Goal: Task Accomplishment & Management: Complete application form

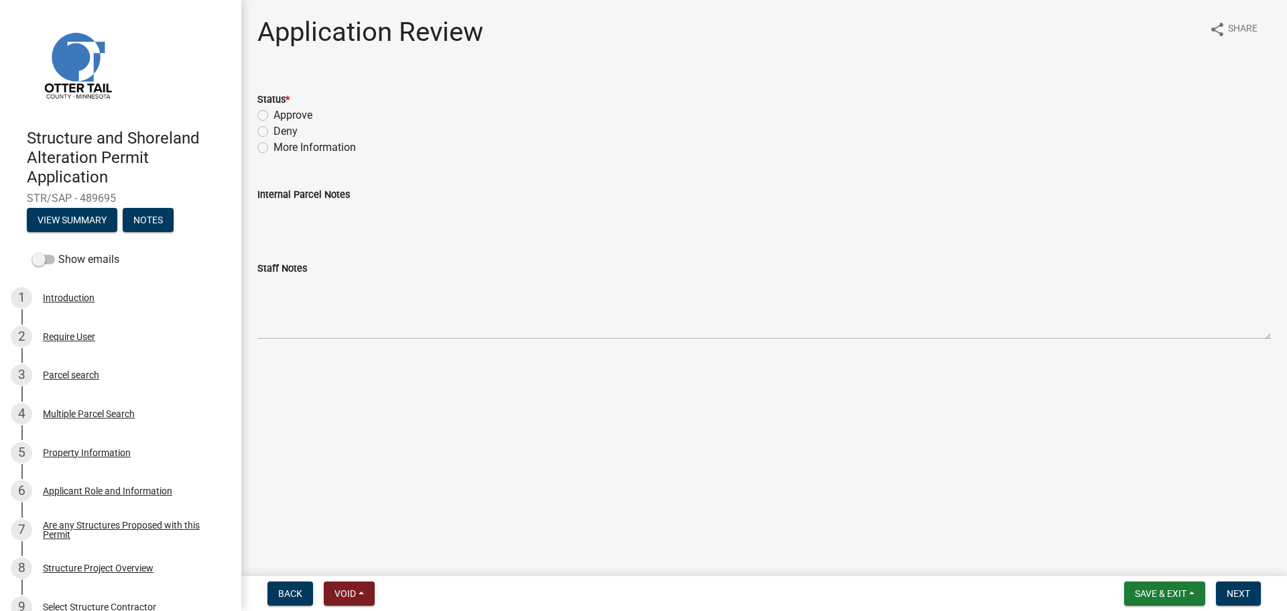
scroll to position [874, 0]
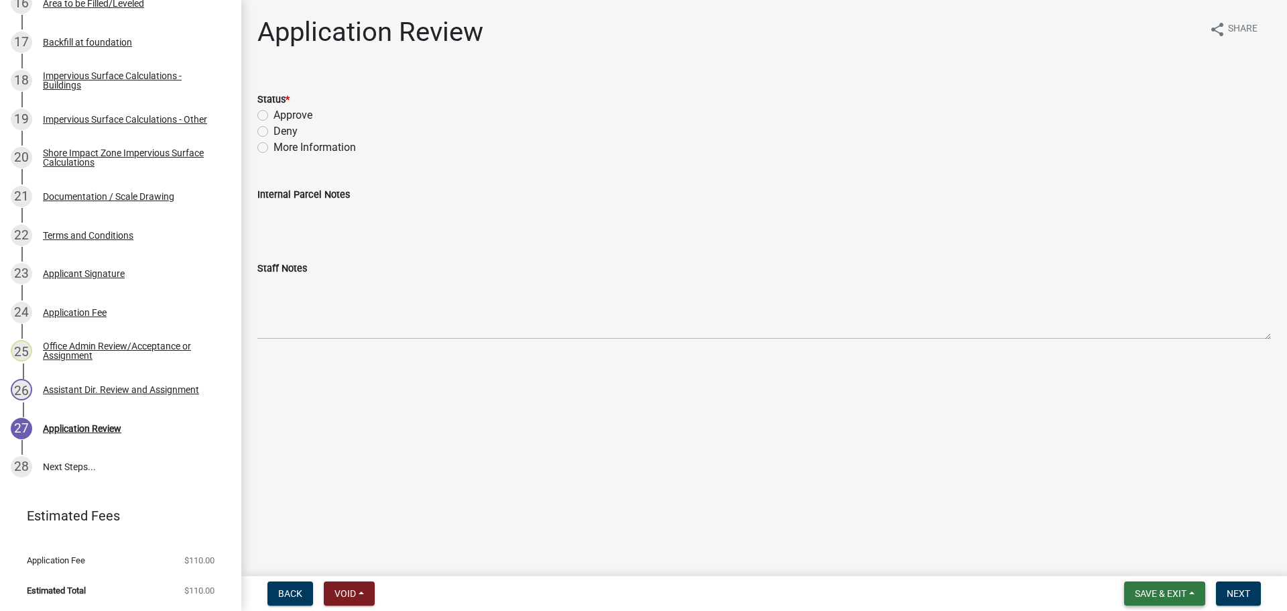
click at [1167, 590] on span "Save & Exit" at bounding box center [1161, 593] width 52 height 11
click at [1154, 557] on button "Save & Exit" at bounding box center [1151, 558] width 107 height 32
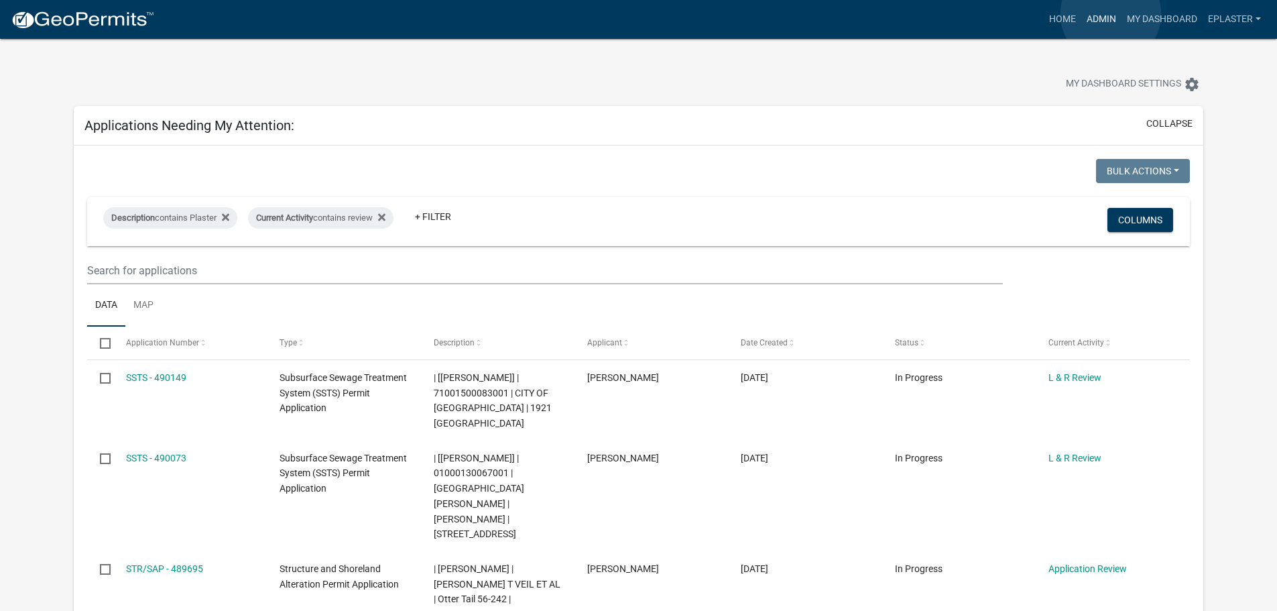
click at [1111, 14] on link "Admin" at bounding box center [1101, 19] width 40 height 25
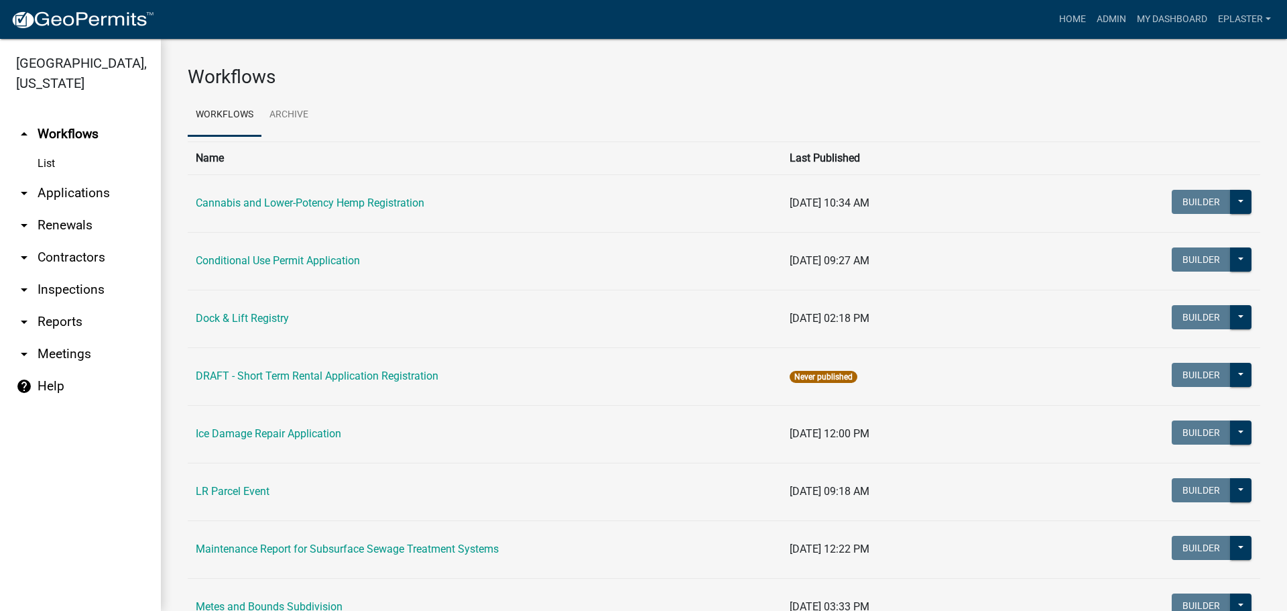
drag, startPoint x: 69, startPoint y: 200, endPoint x: 105, endPoint y: 193, distance: 36.3
click at [70, 200] on link "arrow_drop_down Applications" at bounding box center [80, 193] width 161 height 32
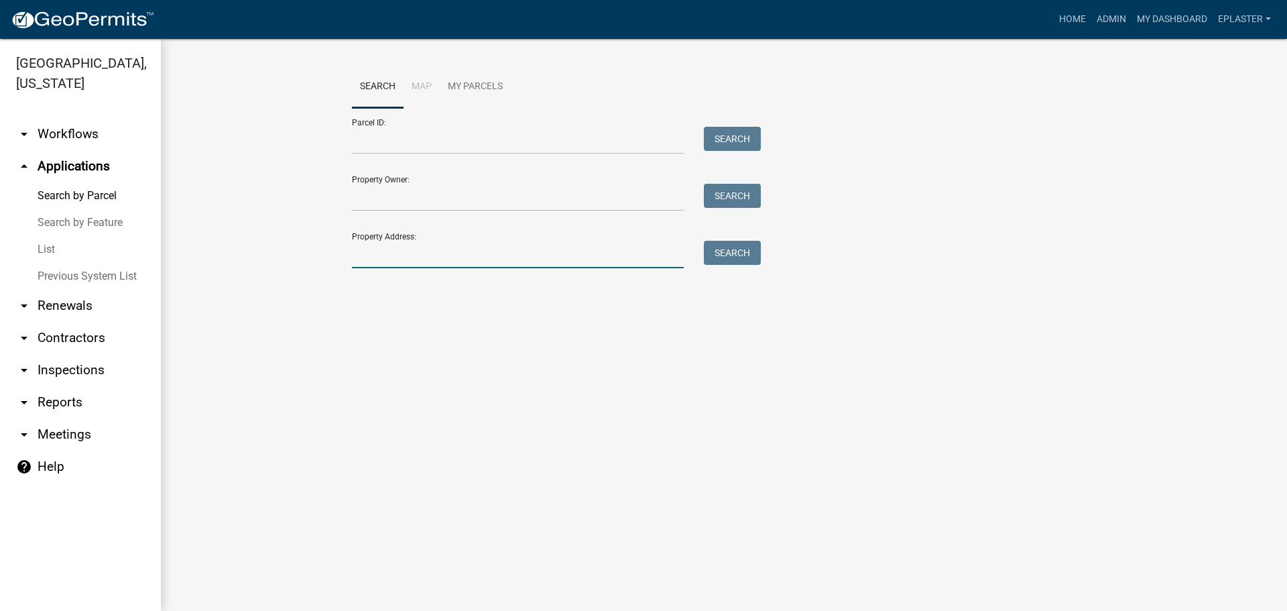
click at [450, 260] on input "Property Address:" at bounding box center [518, 254] width 332 height 27
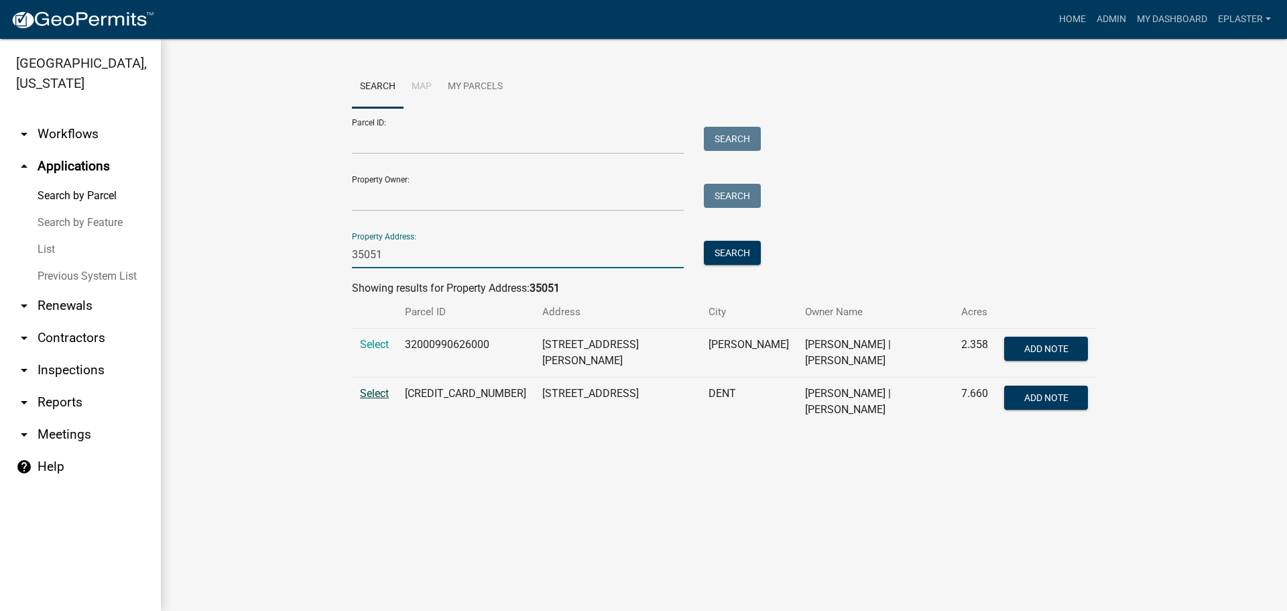
type input "35051"
click at [372, 391] on span "Select" at bounding box center [374, 393] width 29 height 13
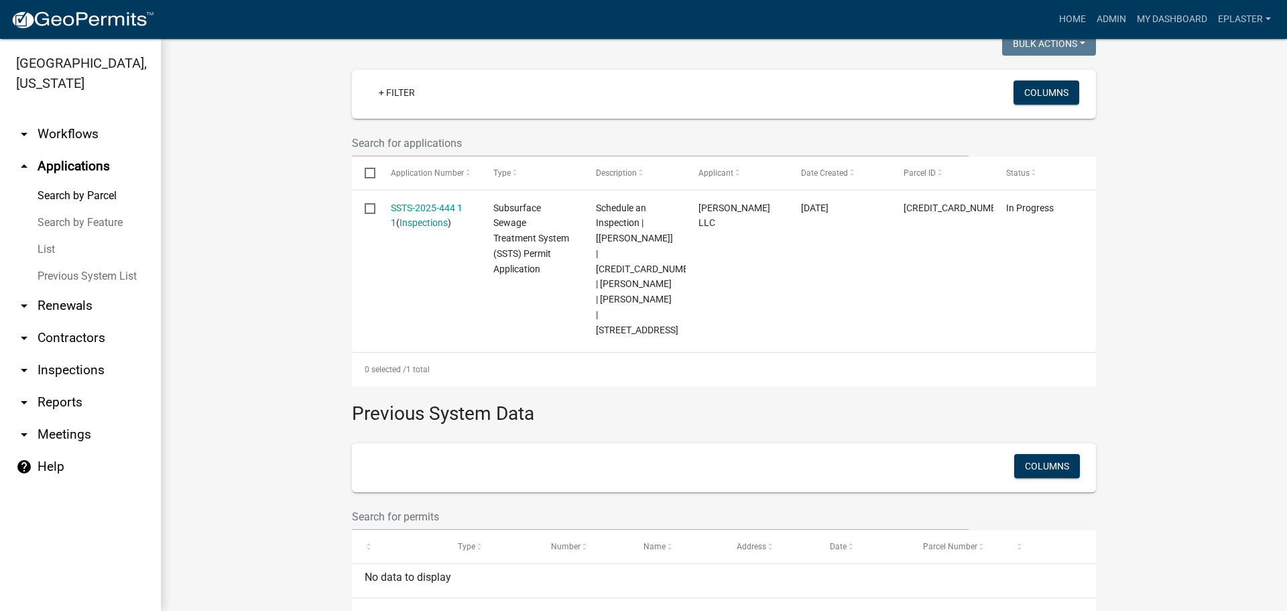
scroll to position [383, 0]
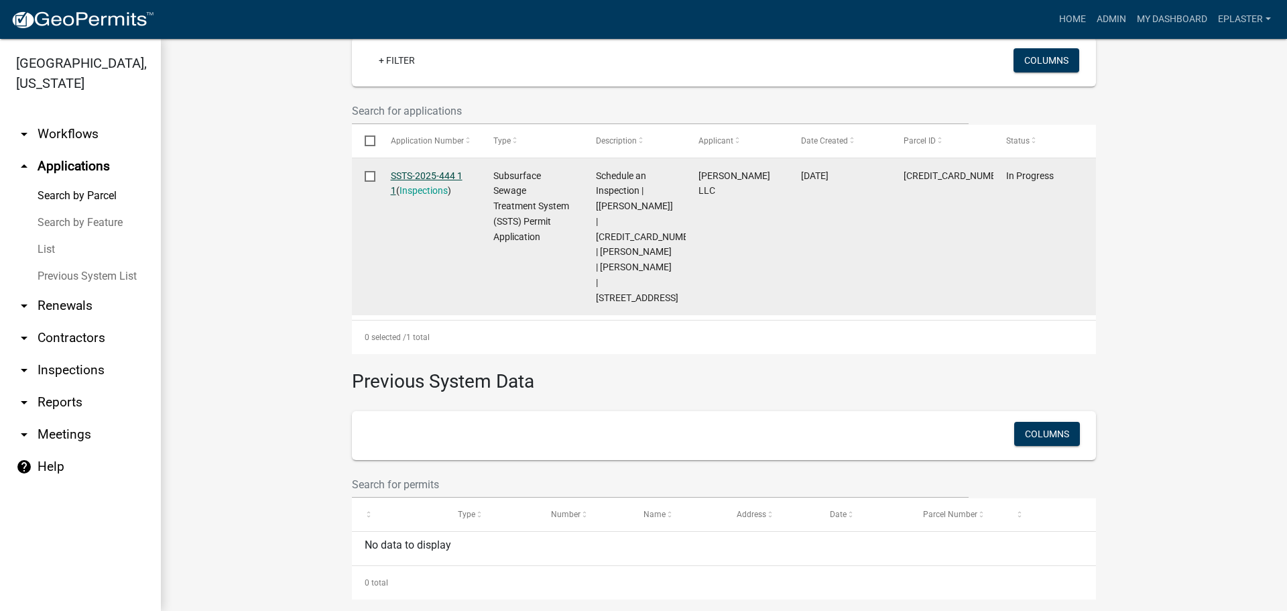
click at [438, 172] on link "SSTS-2025-444 1 1" at bounding box center [427, 183] width 72 height 26
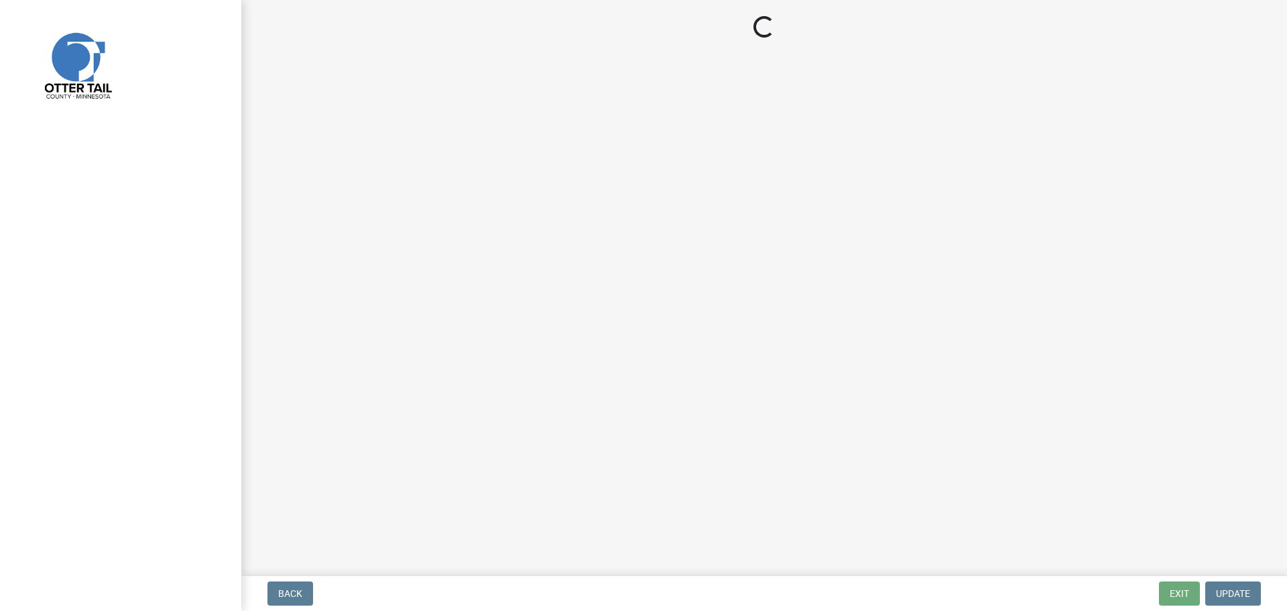
select select "710d5f49-2663-4e73-9718-d0c4e189f5ed"
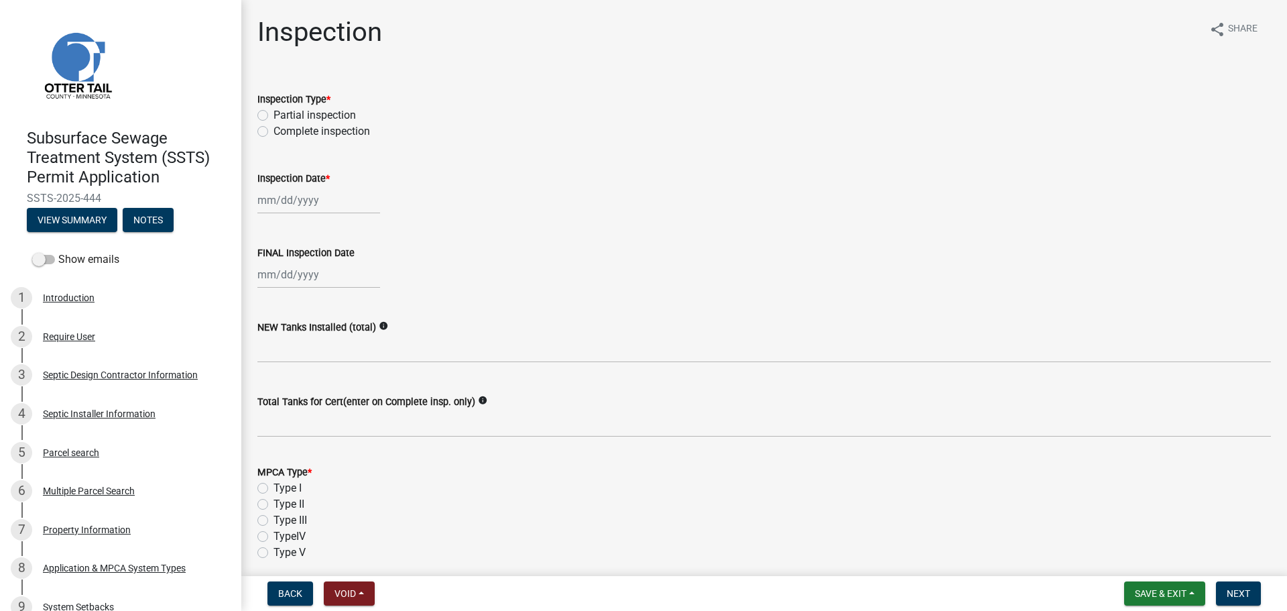
click at [274, 131] on label "Complete inspection" at bounding box center [322, 131] width 97 height 16
click at [274, 131] on input "Complete inspection" at bounding box center [278, 127] width 9 height 9
radio input "true"
click at [272, 199] on div at bounding box center [318, 199] width 123 height 27
select select "10"
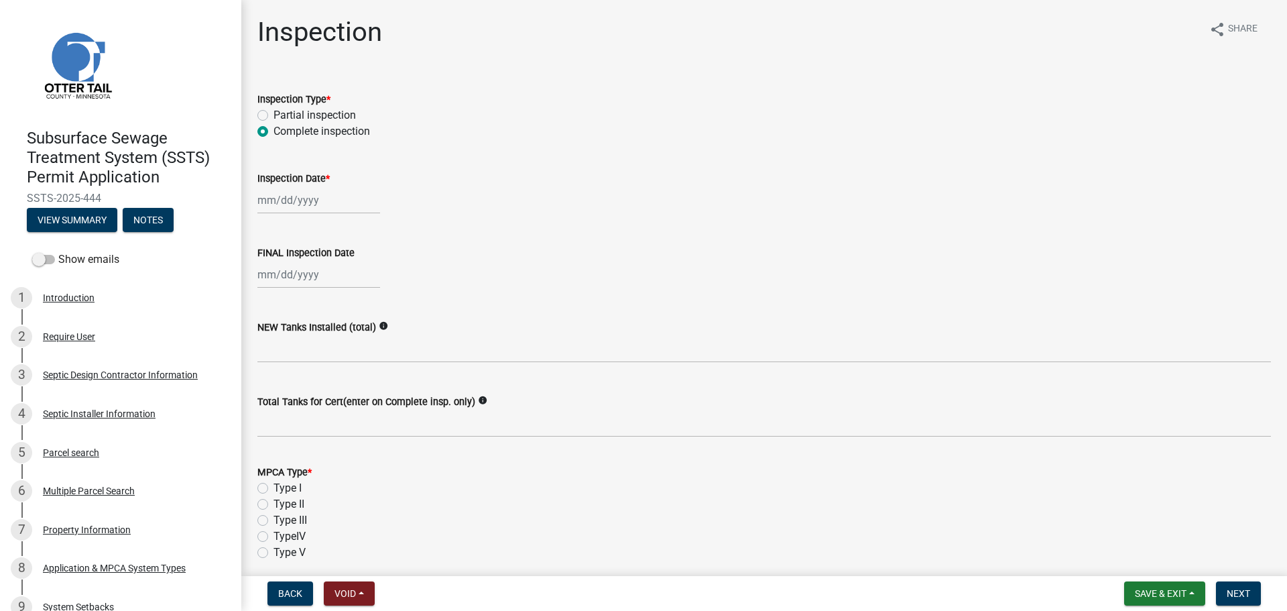
select select "2025"
click at [338, 296] on div "9" at bounding box center [334, 292] width 21 height 21
type input "[DATE]"
select select "10"
select select "2025"
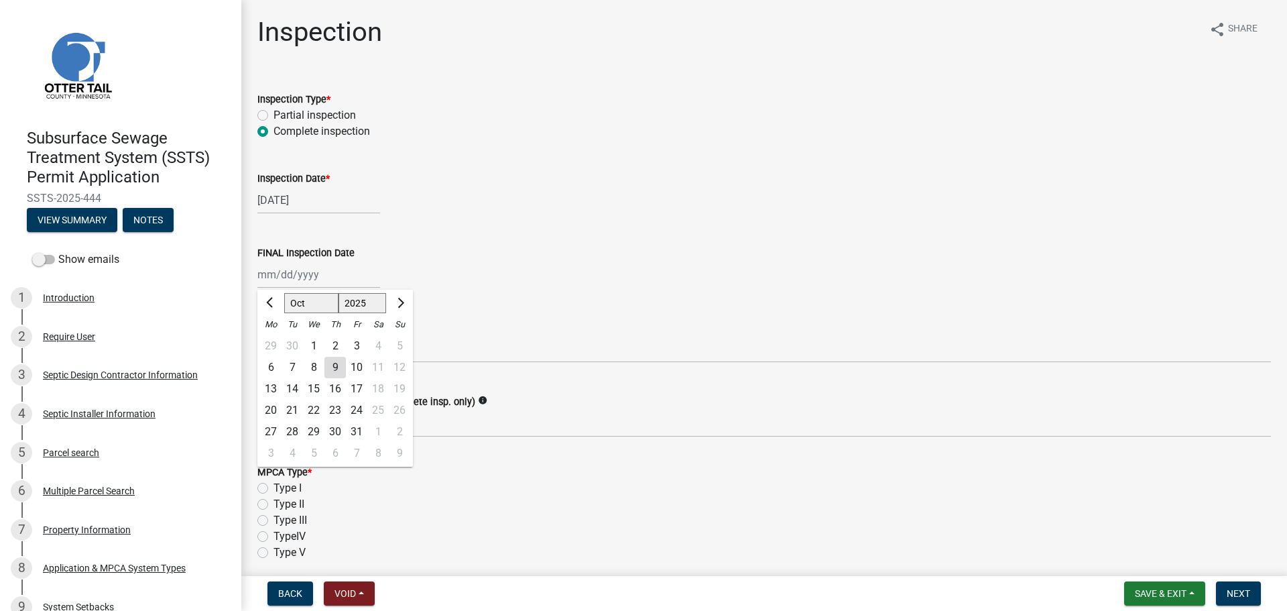
click at [270, 281] on div "[PERSON_NAME] Feb Mar Apr [PERSON_NAME][DATE] Oct Nov [DATE] 1526 1527 1528 152…" at bounding box center [318, 274] width 123 height 27
click at [330, 374] on div "9" at bounding box center [334, 367] width 21 height 21
type input "[DATE]"
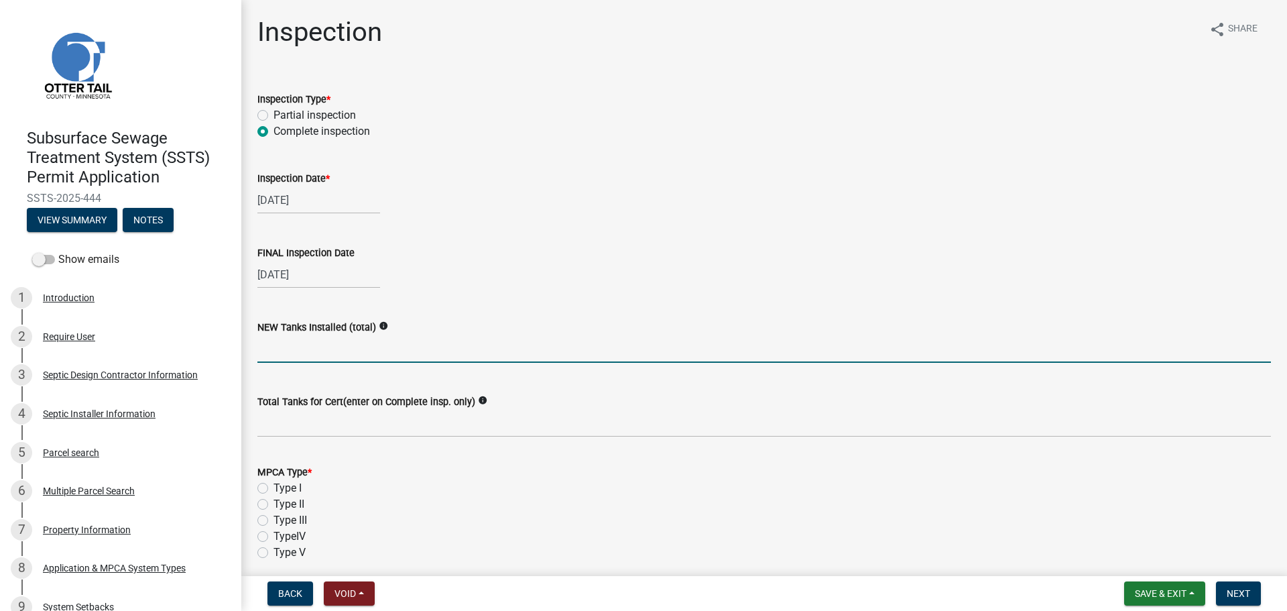
click at [302, 359] on input "text" at bounding box center [764, 348] width 1014 height 27
type input "1"
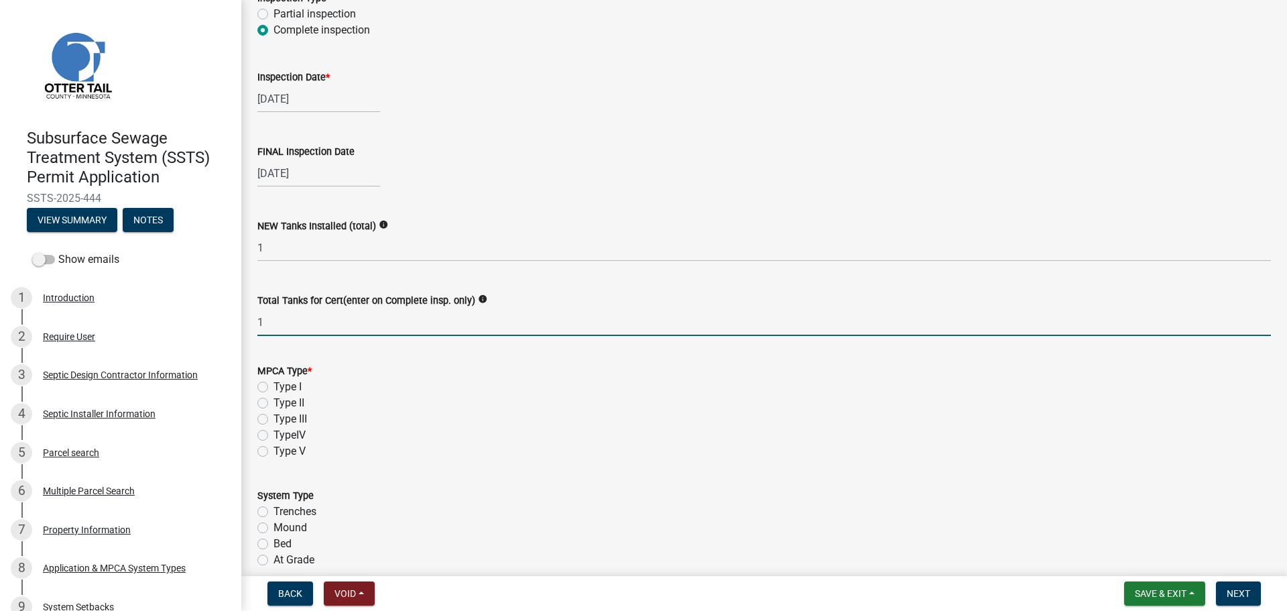
scroll to position [302, 0]
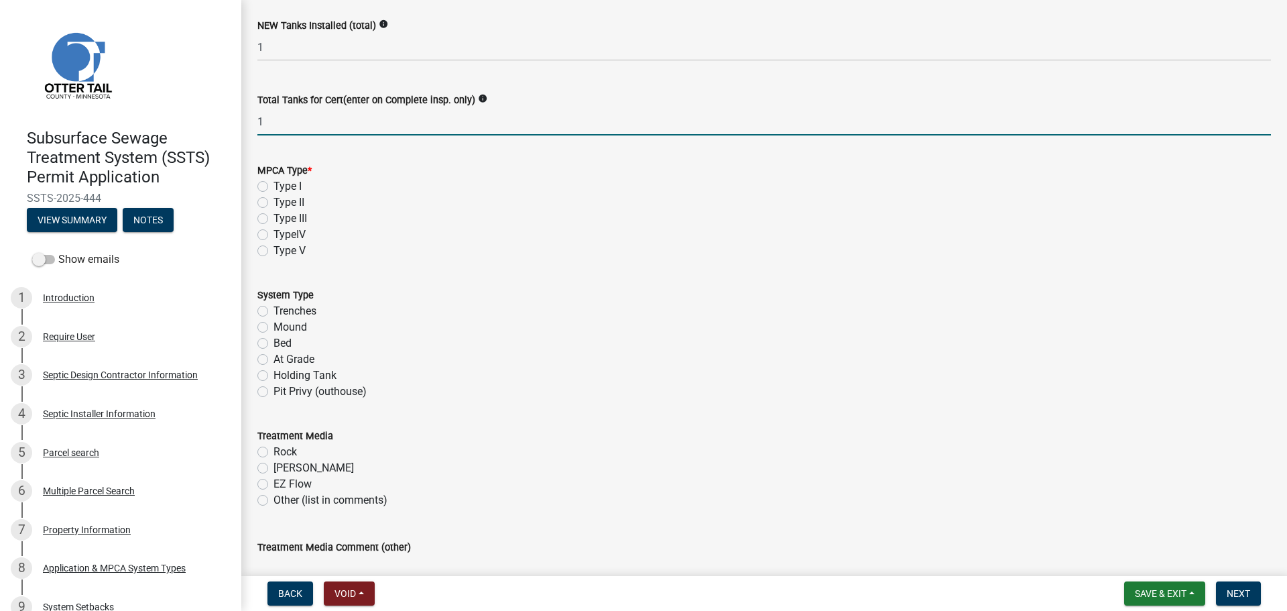
type input "1"
click at [274, 200] on label "Type II" at bounding box center [289, 202] width 31 height 16
click at [274, 200] on input "Type II" at bounding box center [278, 198] width 9 height 9
radio input "true"
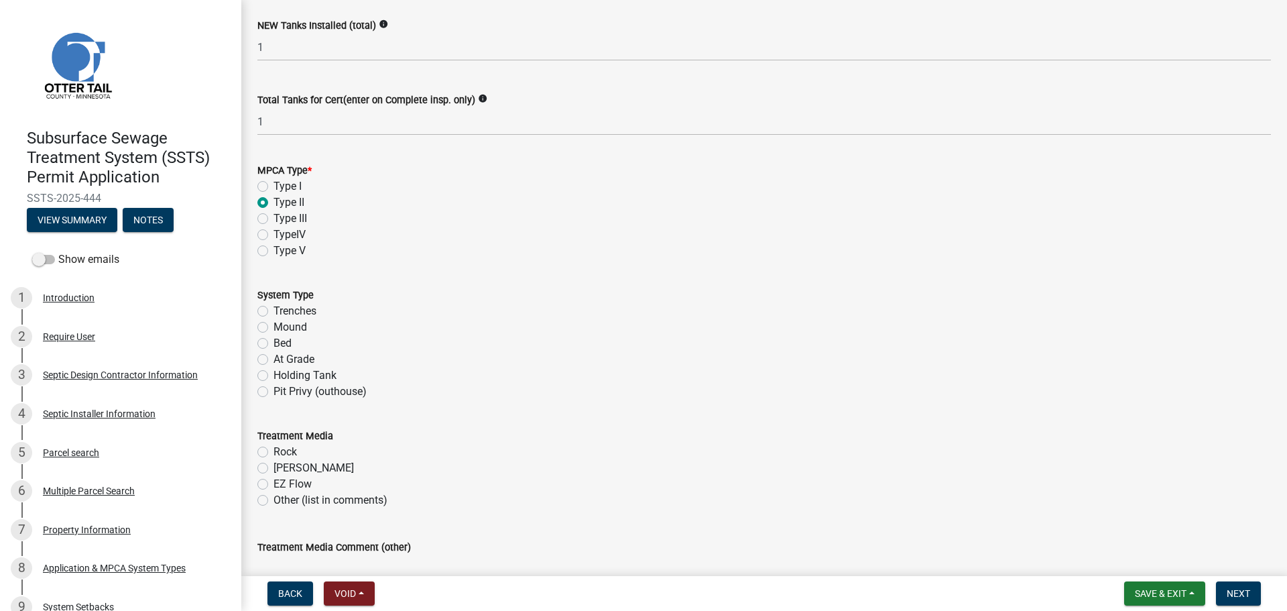
click at [274, 376] on label "Holding Tank" at bounding box center [305, 375] width 63 height 16
click at [274, 376] on input "Holding Tank" at bounding box center [278, 371] width 9 height 9
radio input "true"
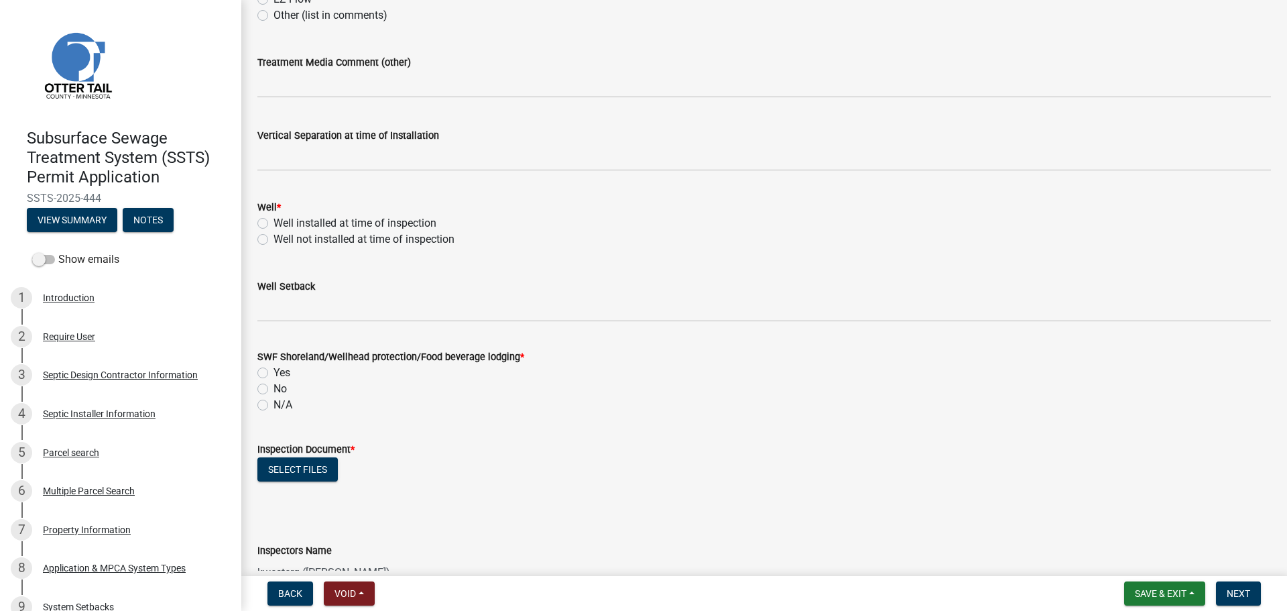
scroll to position [821, 0]
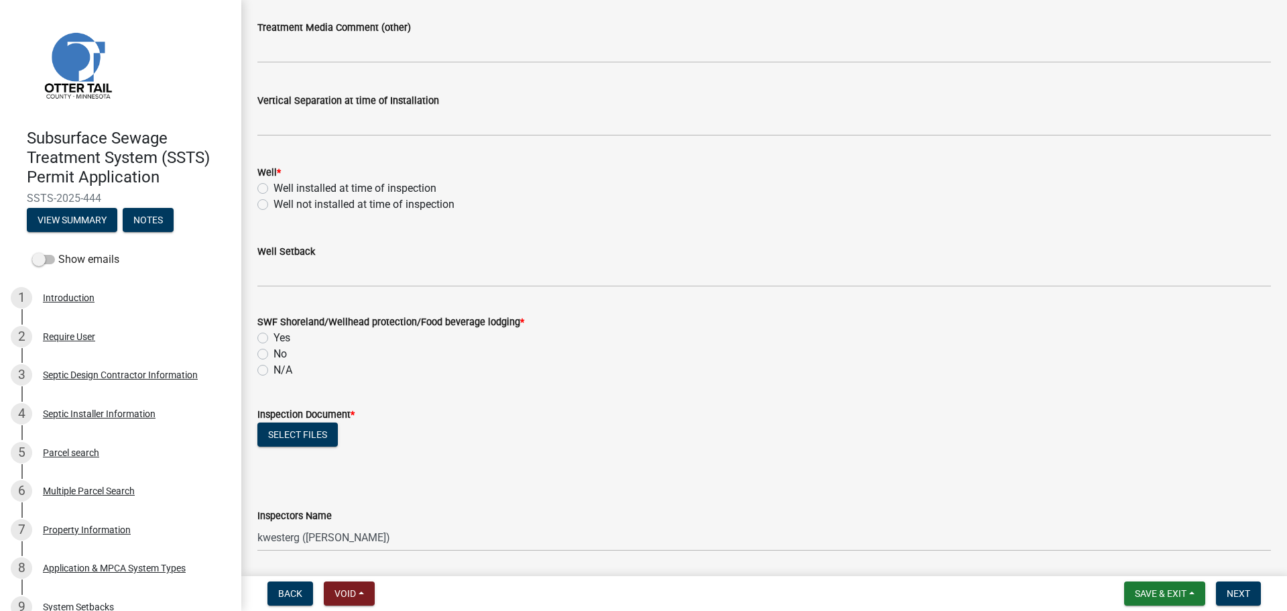
click at [274, 202] on label "Well not installed at time of inspection" at bounding box center [364, 204] width 181 height 16
click at [274, 202] on input "Well not installed at time of inspection" at bounding box center [278, 200] width 9 height 9
radio input "true"
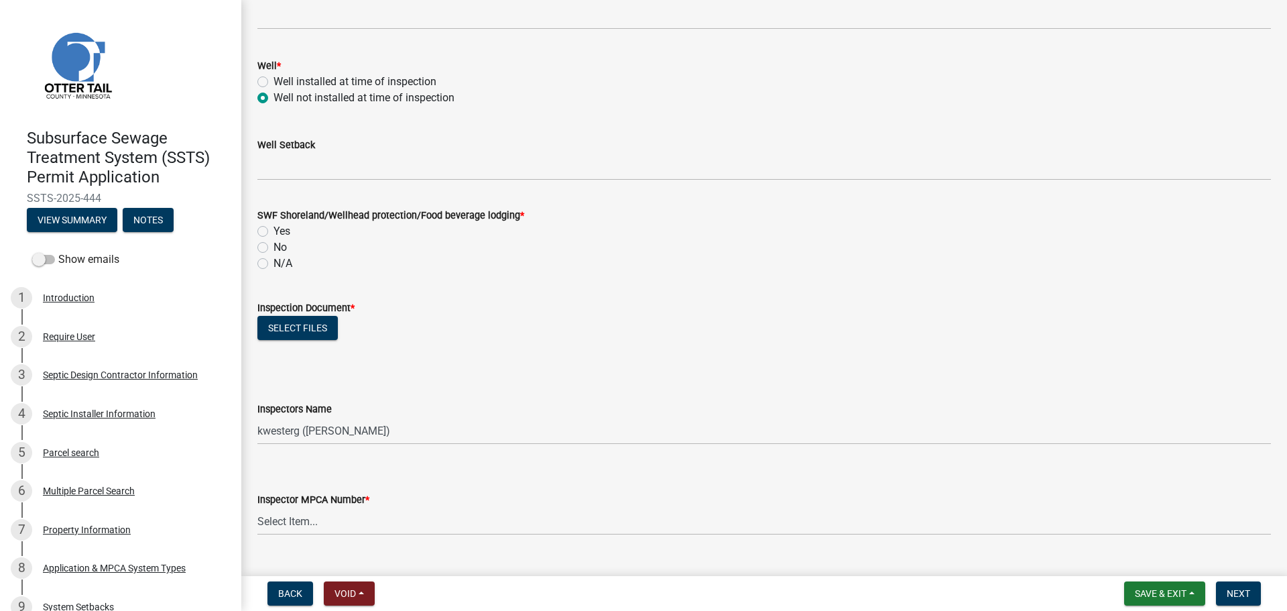
scroll to position [939, 0]
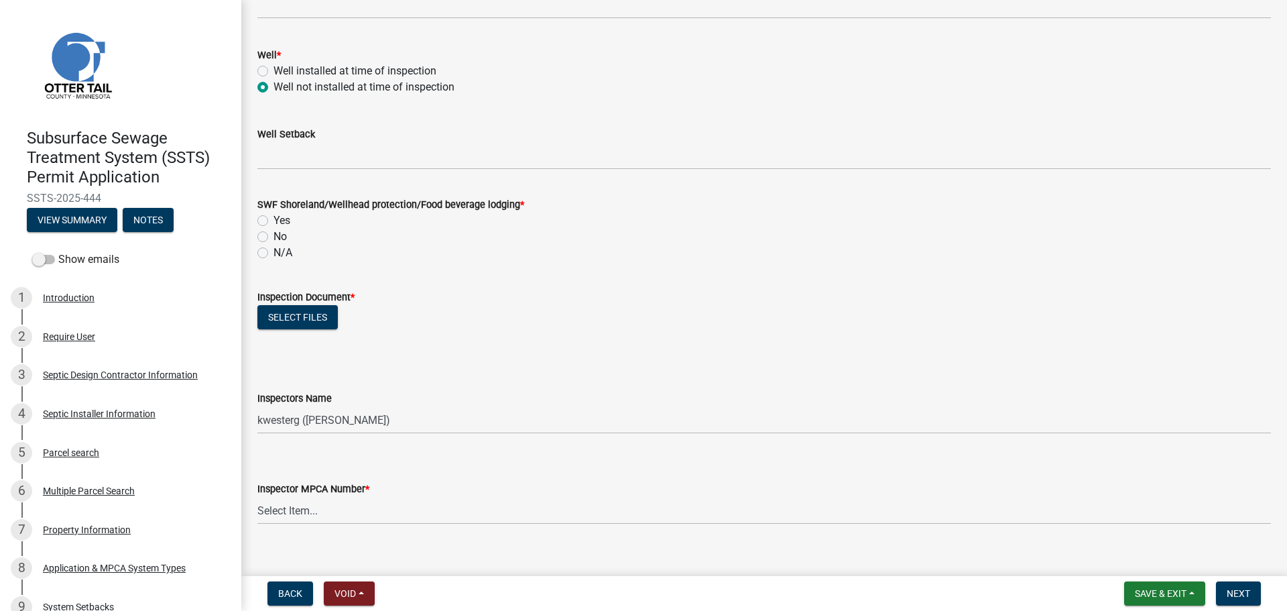
click at [274, 250] on label "N/A" at bounding box center [283, 253] width 19 height 16
click at [274, 250] on input "N/A" at bounding box center [278, 249] width 9 height 9
radio input "true"
click at [327, 316] on button "Select files" at bounding box center [297, 317] width 80 height 24
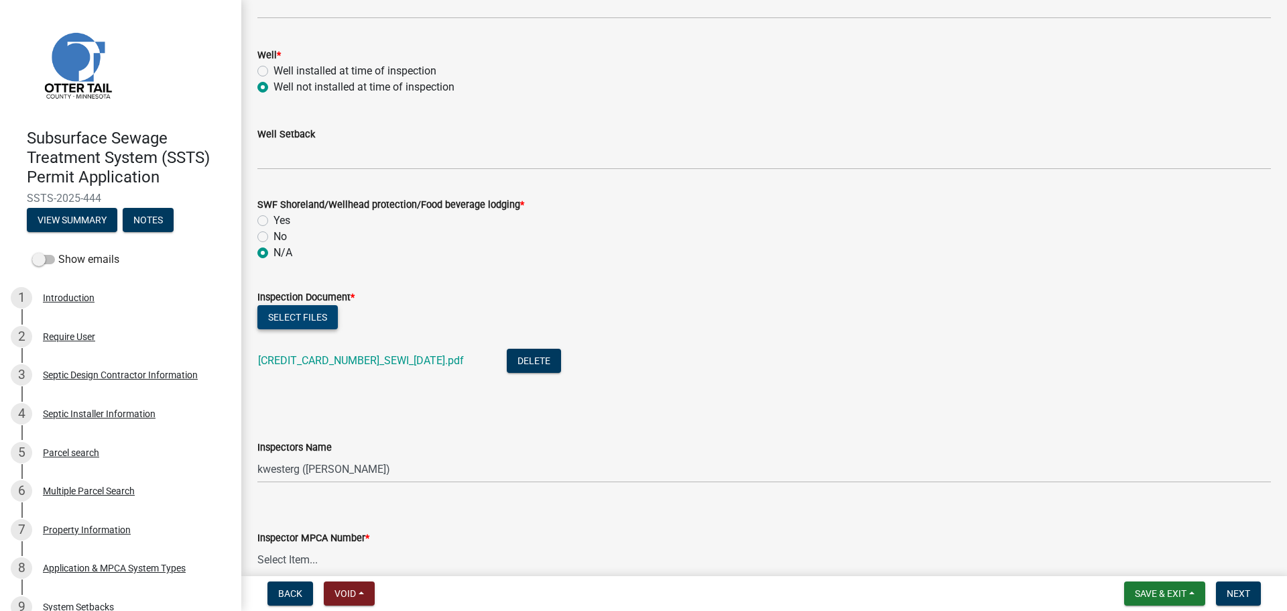
click at [294, 309] on button "Select files" at bounding box center [297, 317] width 80 height 24
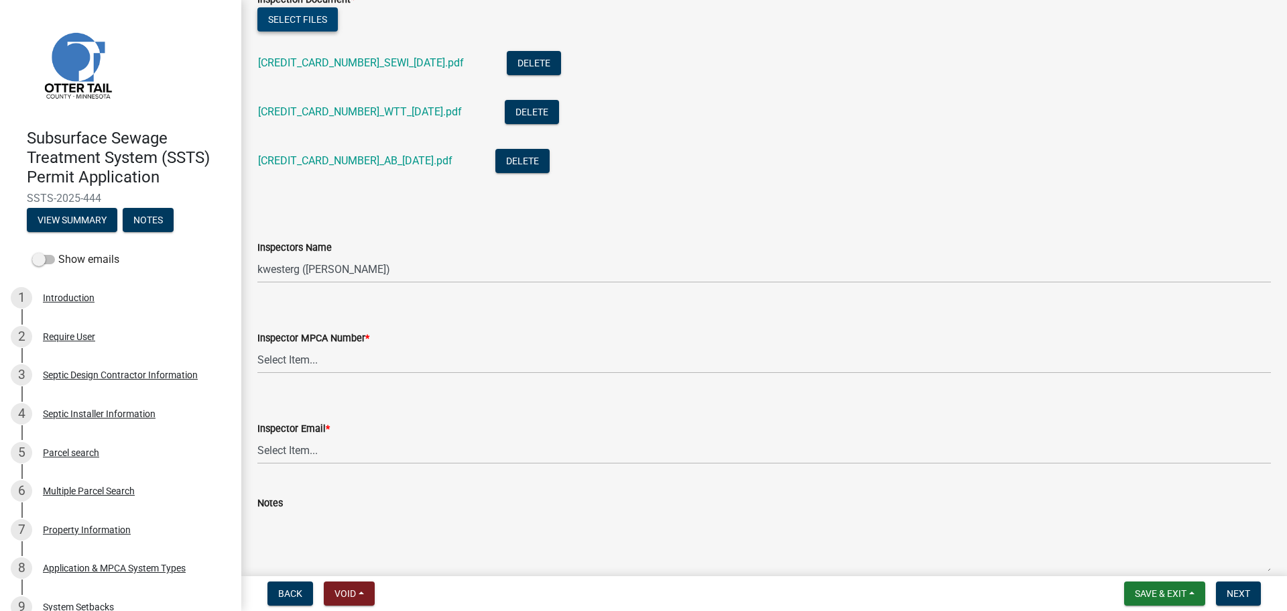
scroll to position [1324, 0]
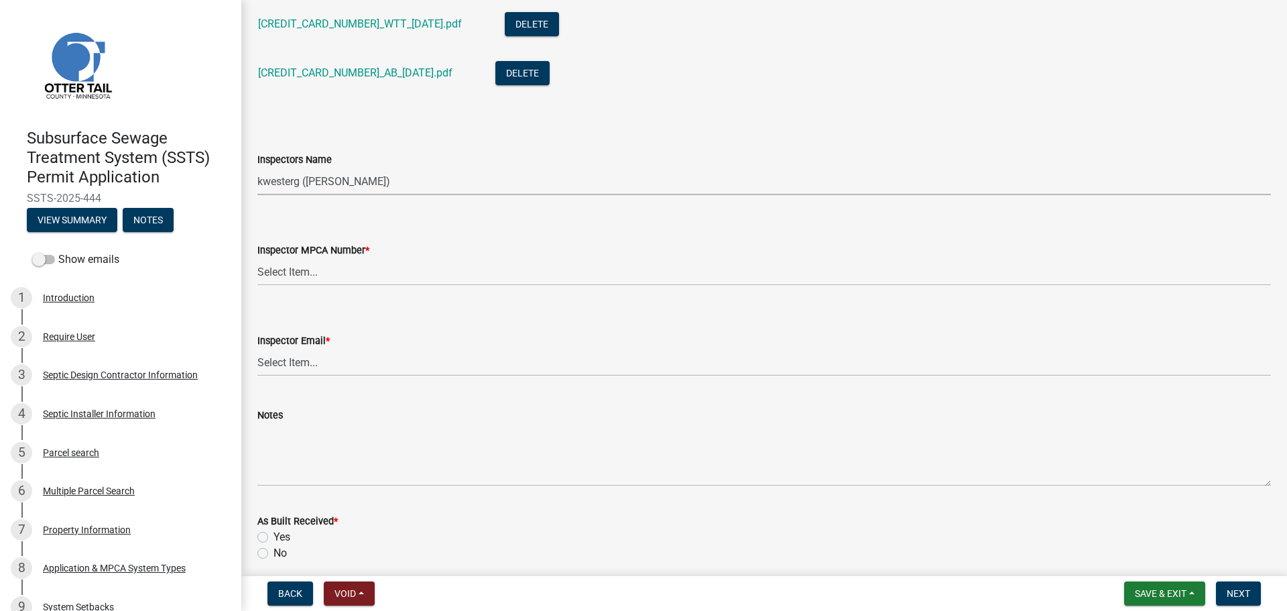
click at [273, 182] on select "Select Item... btollefson ([PERSON_NAME]) [PERSON_NAME] ([PERSON_NAME]) eplaste…" at bounding box center [764, 181] width 1014 height 27
select select "ab4afe9b-f255-4bf6-b29f-35714790ba70"
click at [257, 168] on select "Select Item... btollefson ([PERSON_NAME]) [PERSON_NAME] ([PERSON_NAME]) eplaste…" at bounding box center [764, 181] width 1014 height 27
click at [298, 261] on select "Select Item... [PERSON_NAME] (10415) [PERSON_NAME] (924) [PERSON_NAME] (1957) […" at bounding box center [764, 271] width 1014 height 27
click at [257, 258] on select "Select Item... [PERSON_NAME] (10415) [PERSON_NAME] (924) [PERSON_NAME] (1957) […" at bounding box center [764, 271] width 1014 height 27
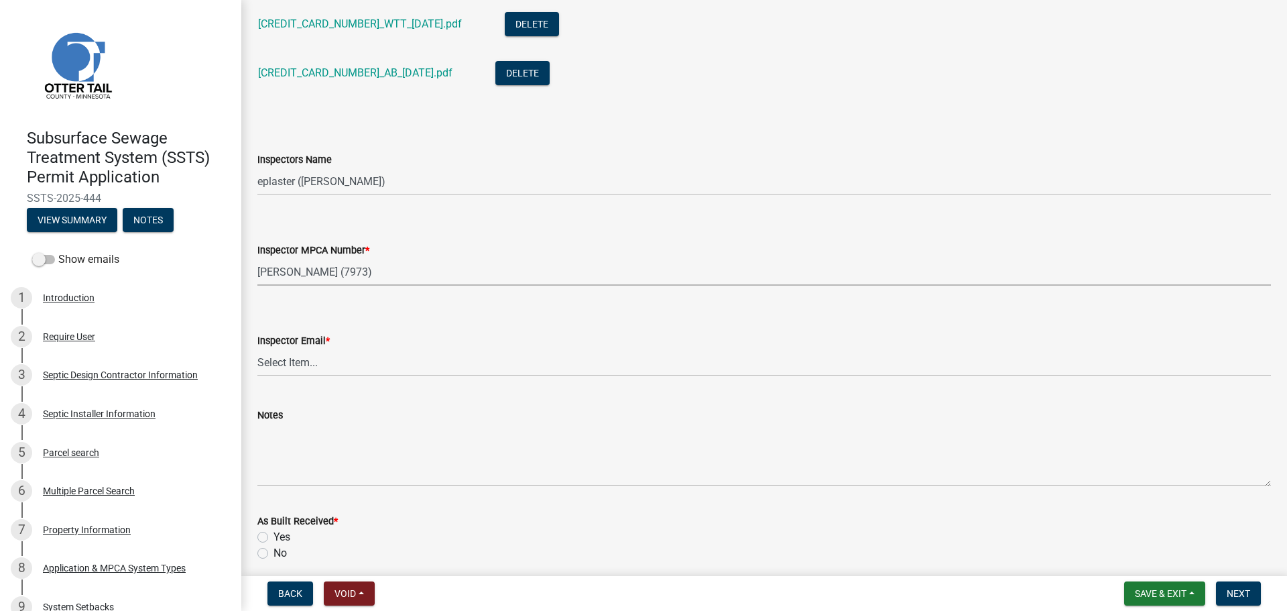
select select "4857f273-0e9a-4084-85c8-075cbcf0902e"
click at [290, 350] on select "Select Item... [PERSON_NAME] ([EMAIL_ADDRESS][DOMAIN_NAME]) [PERSON_NAME] ([EMA…" at bounding box center [764, 362] width 1014 height 27
click at [257, 349] on select "Select Item... [PERSON_NAME] ([EMAIL_ADDRESS][DOMAIN_NAME]) [PERSON_NAME] ([EMA…" at bounding box center [764, 362] width 1014 height 27
select select "318b8207-6619-4c37-8bd8-783b28c7307f"
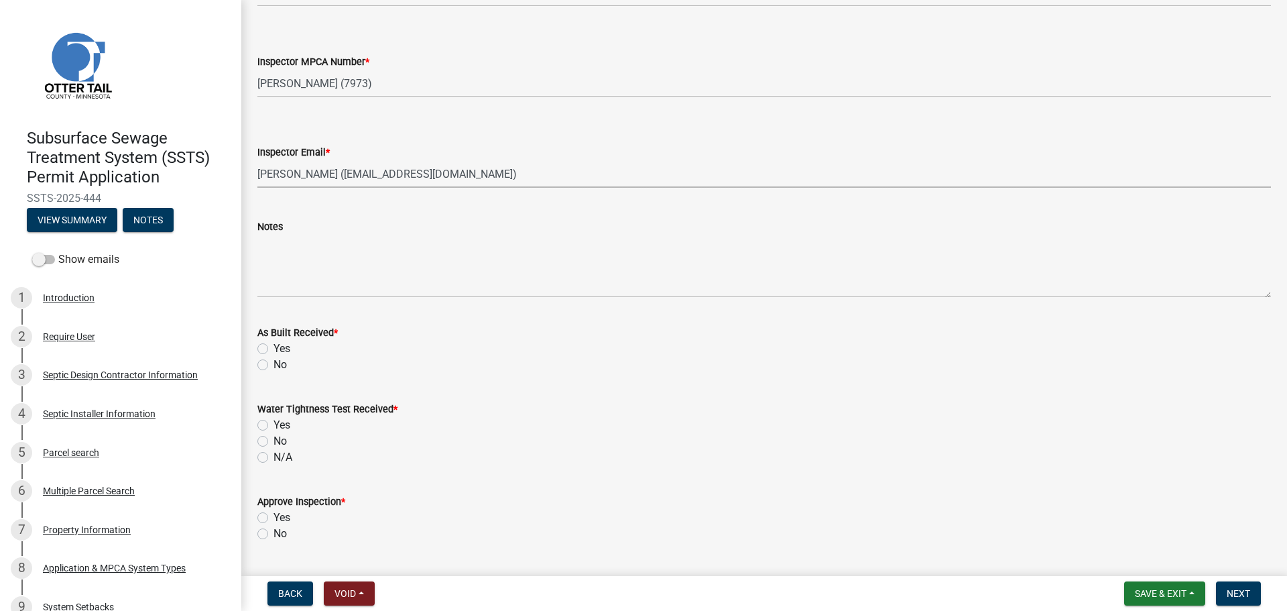
scroll to position [1559, 0]
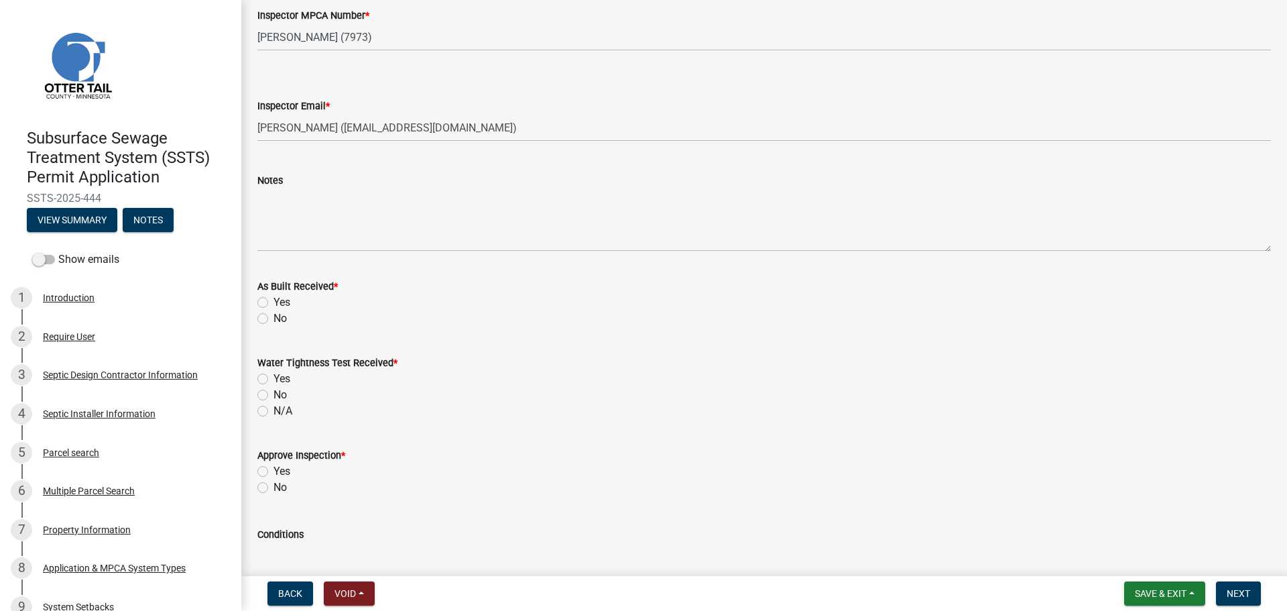
click at [274, 302] on label "Yes" at bounding box center [282, 302] width 17 height 16
click at [274, 302] on input "Yes" at bounding box center [278, 298] width 9 height 9
radio input "true"
click at [274, 374] on label "Yes" at bounding box center [282, 379] width 17 height 16
click at [274, 374] on input "Yes" at bounding box center [278, 375] width 9 height 9
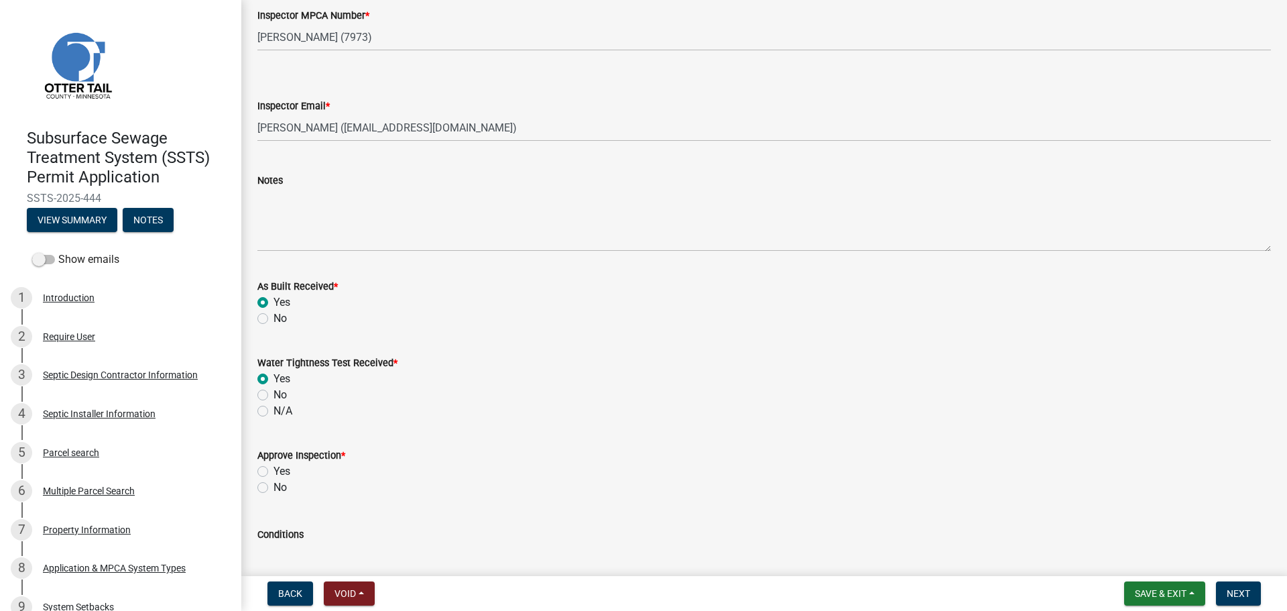
radio input "true"
click at [274, 473] on label "Yes" at bounding box center [282, 471] width 17 height 16
click at [274, 472] on input "Yes" at bounding box center [278, 467] width 9 height 9
radio input "true"
click at [1252, 585] on button "Next" at bounding box center [1238, 593] width 45 height 24
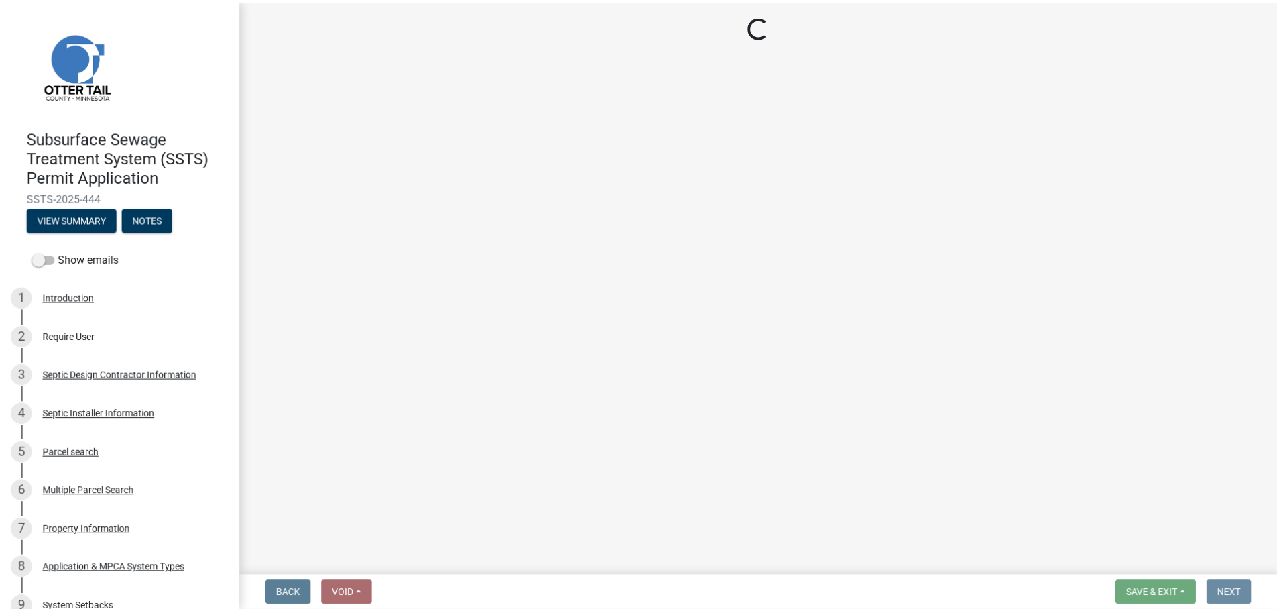
scroll to position [0, 0]
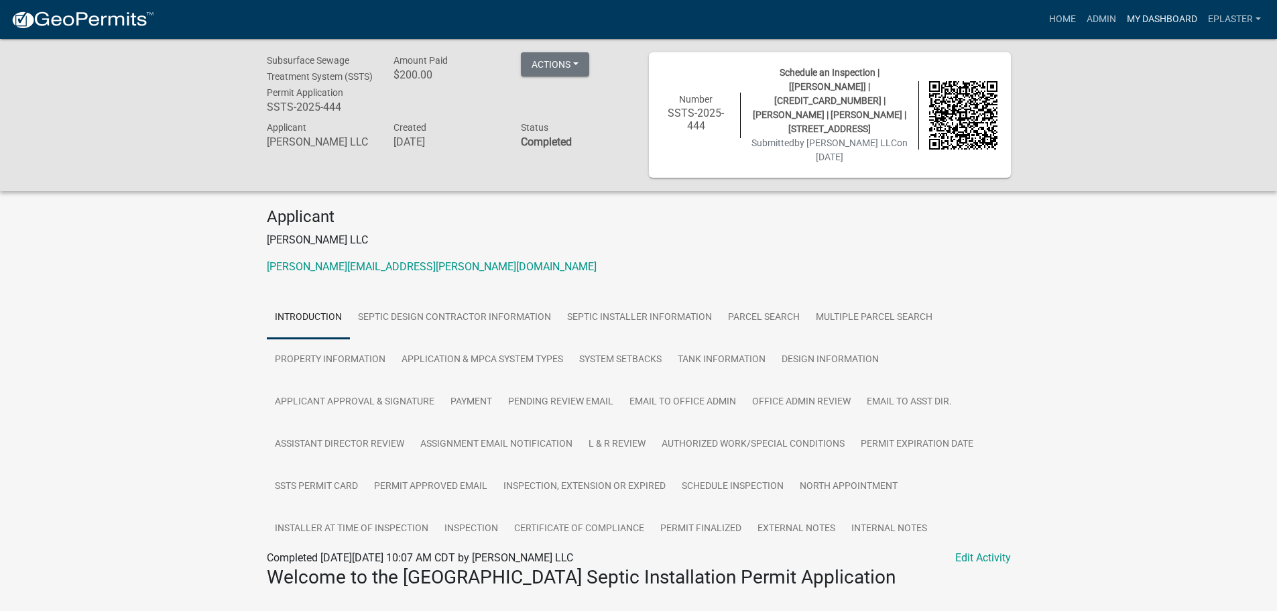
click at [1168, 15] on link "My Dashboard" at bounding box center [1162, 19] width 81 height 25
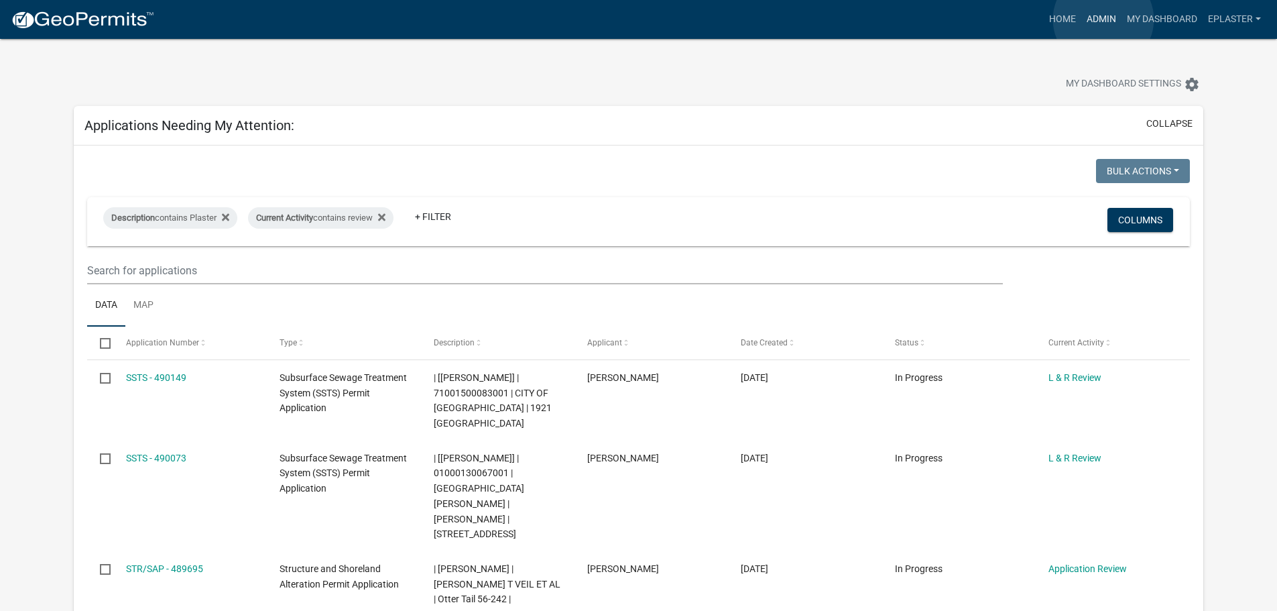
click at [1103, 19] on link "Admin" at bounding box center [1101, 19] width 40 height 25
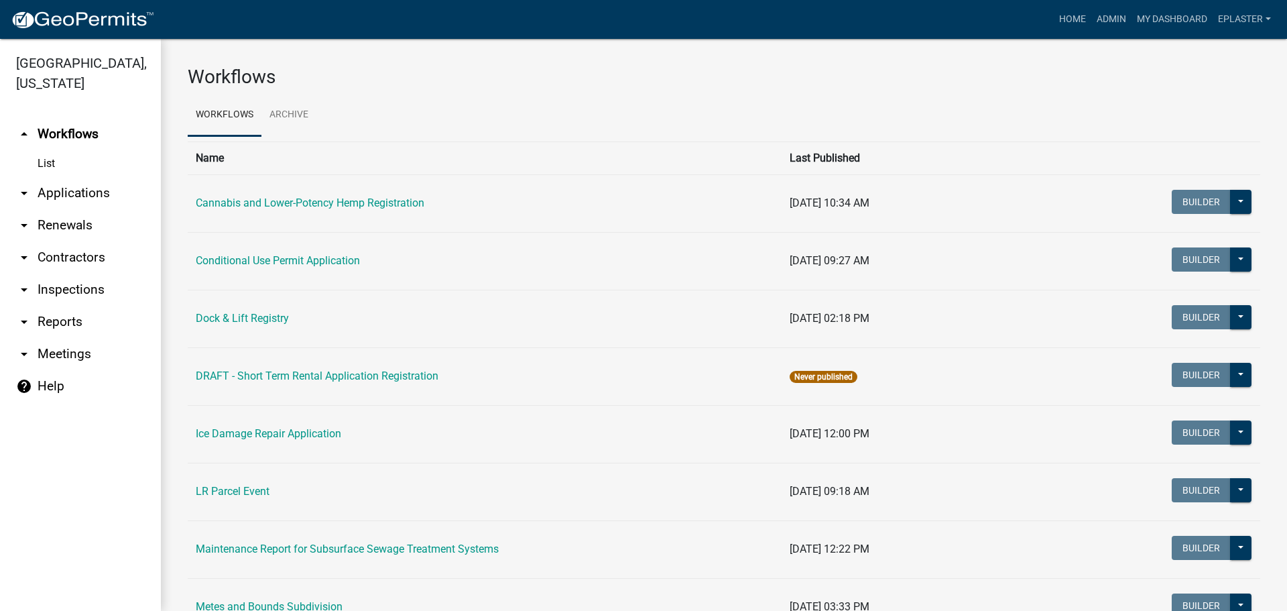
click at [64, 202] on link "arrow_drop_down Applications" at bounding box center [80, 193] width 161 height 32
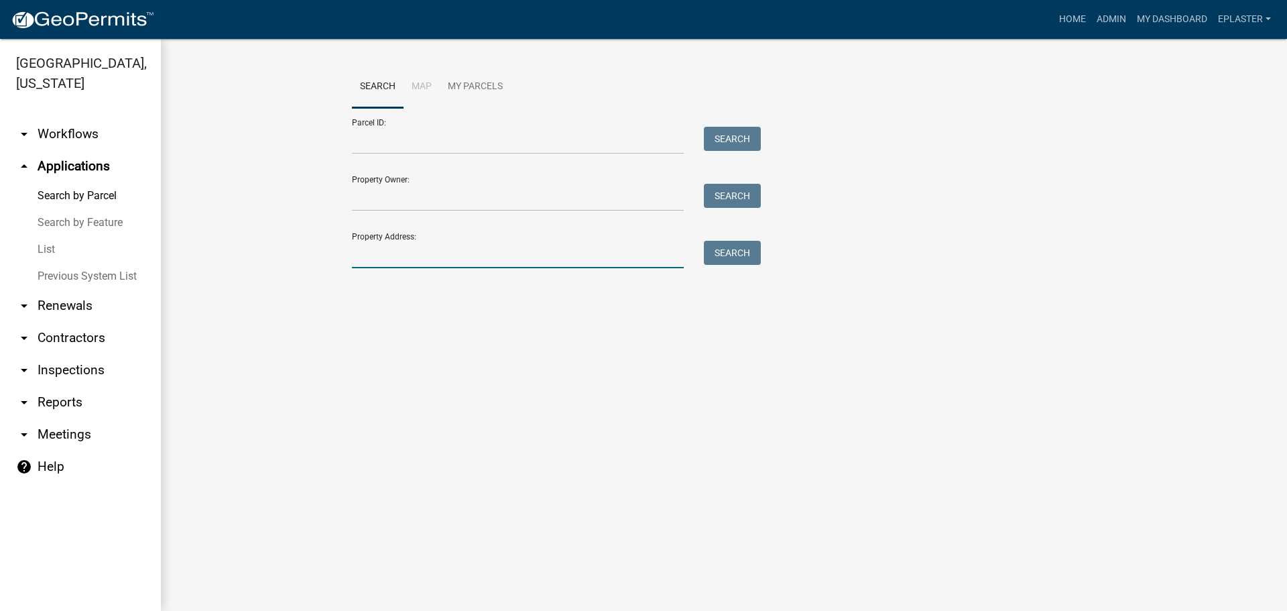
click at [461, 243] on input "Property Address:" at bounding box center [518, 254] width 332 height 27
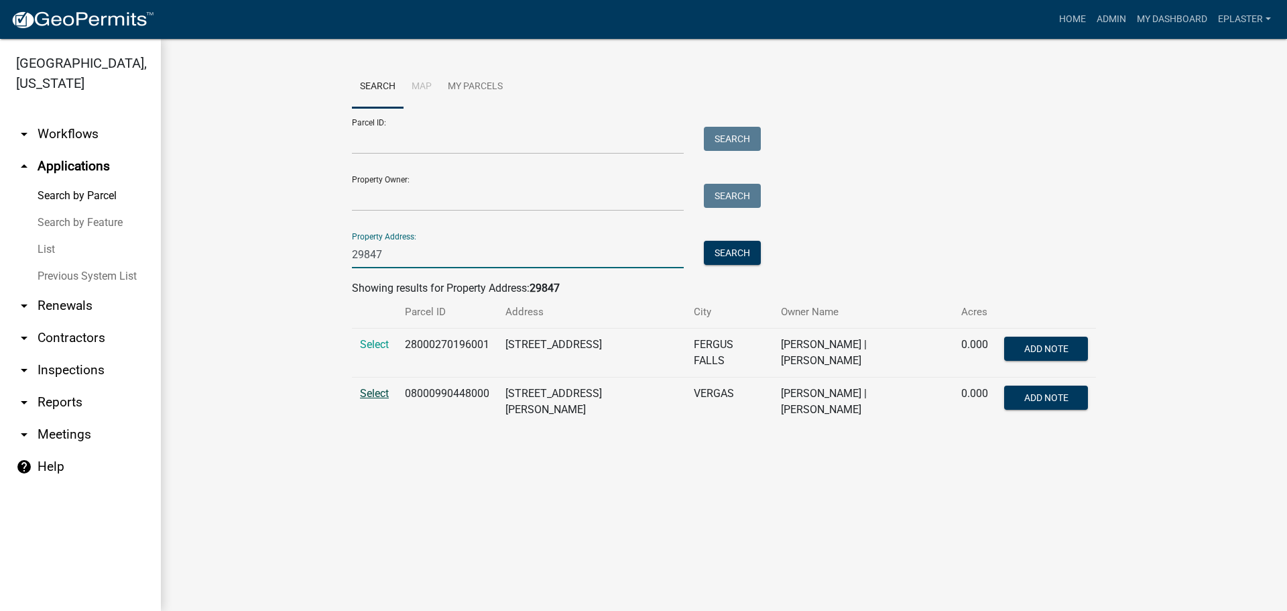
type input "29847"
click at [370, 398] on span "Select" at bounding box center [374, 393] width 29 height 13
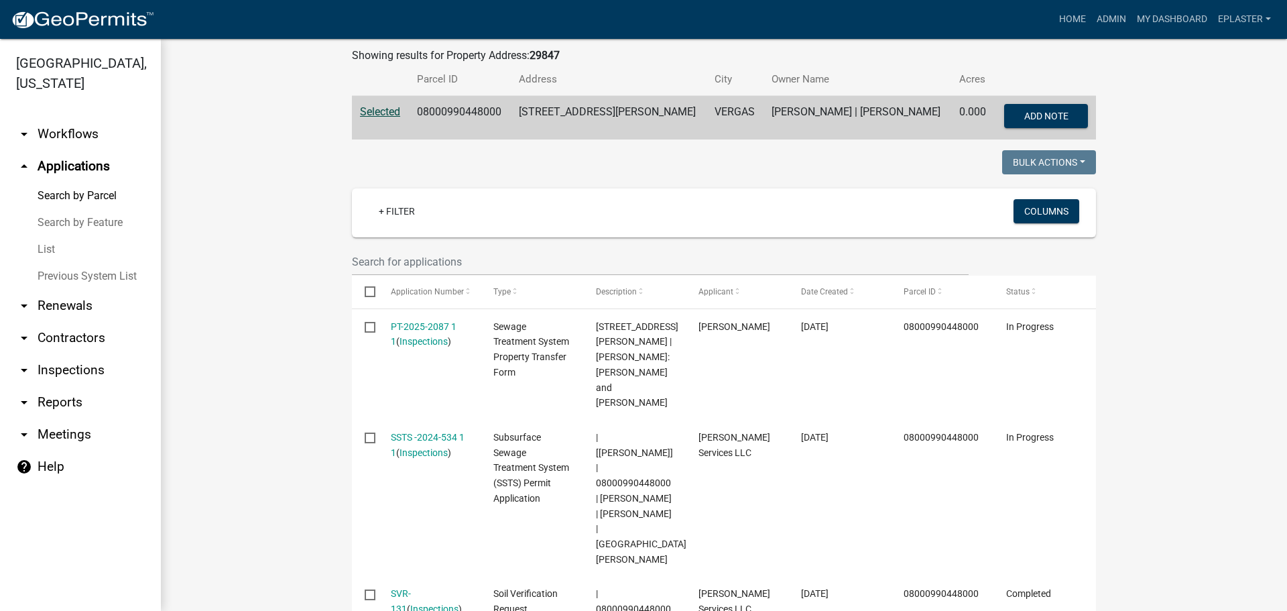
scroll to position [318, 0]
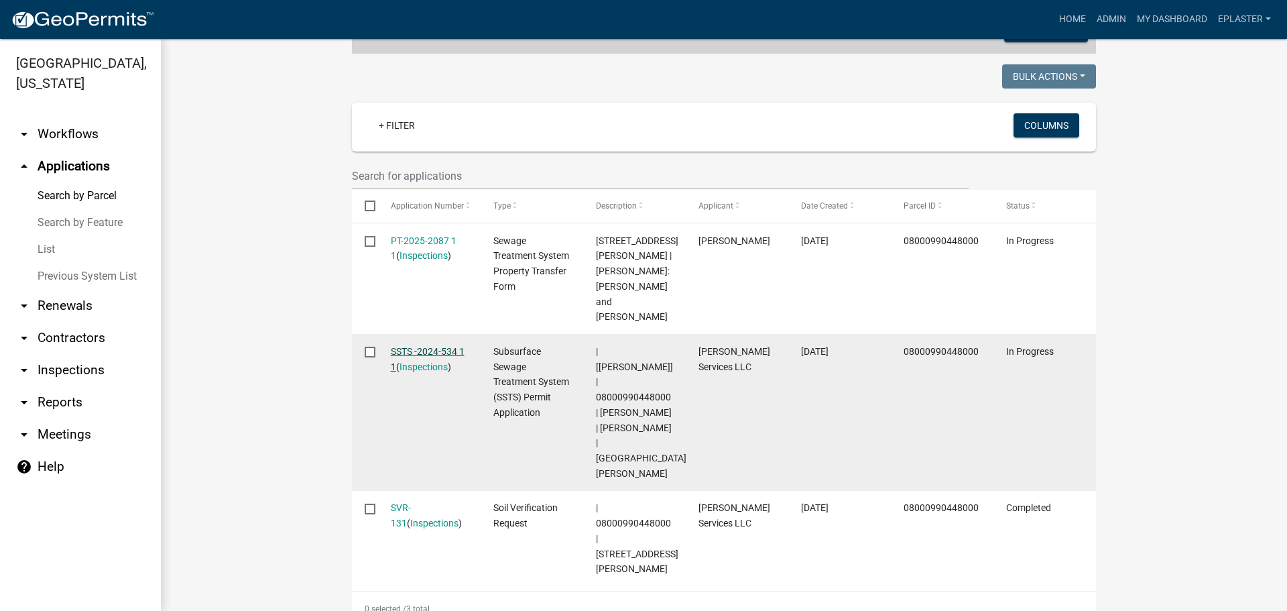
click at [444, 346] on link "SSTS -2024-534 1 1" at bounding box center [428, 359] width 74 height 26
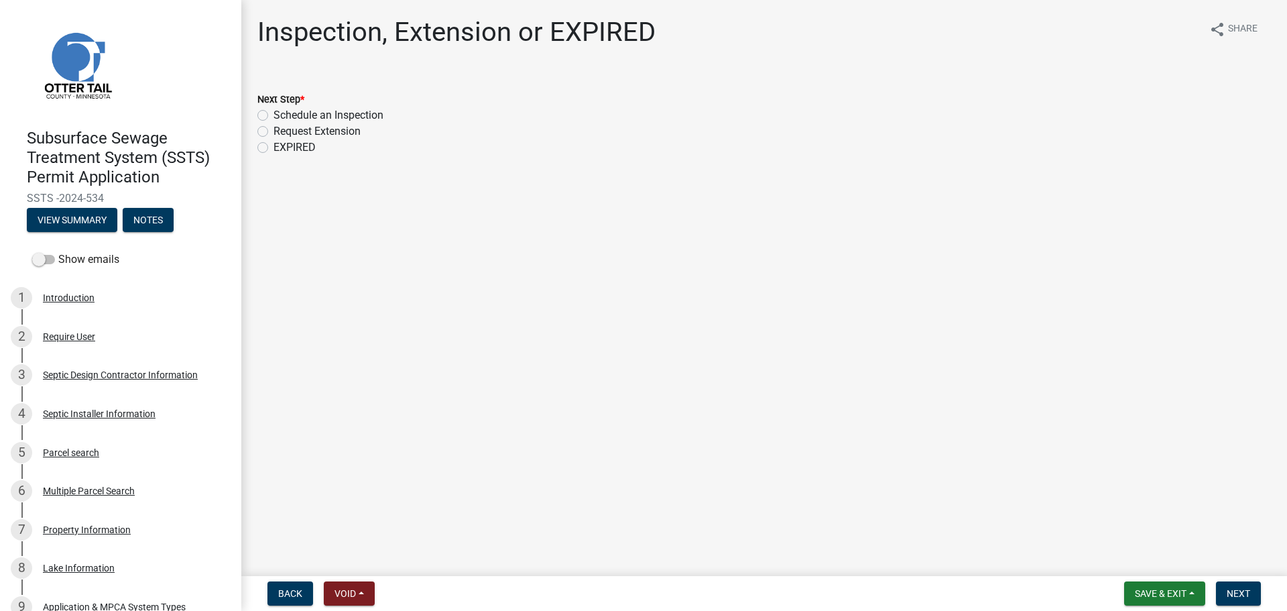
click at [274, 128] on label "Request Extension" at bounding box center [317, 131] width 87 height 16
click at [274, 128] on input "Request Extension" at bounding box center [278, 127] width 9 height 9
radio input "true"
click at [1229, 589] on span "Next" at bounding box center [1238, 593] width 23 height 11
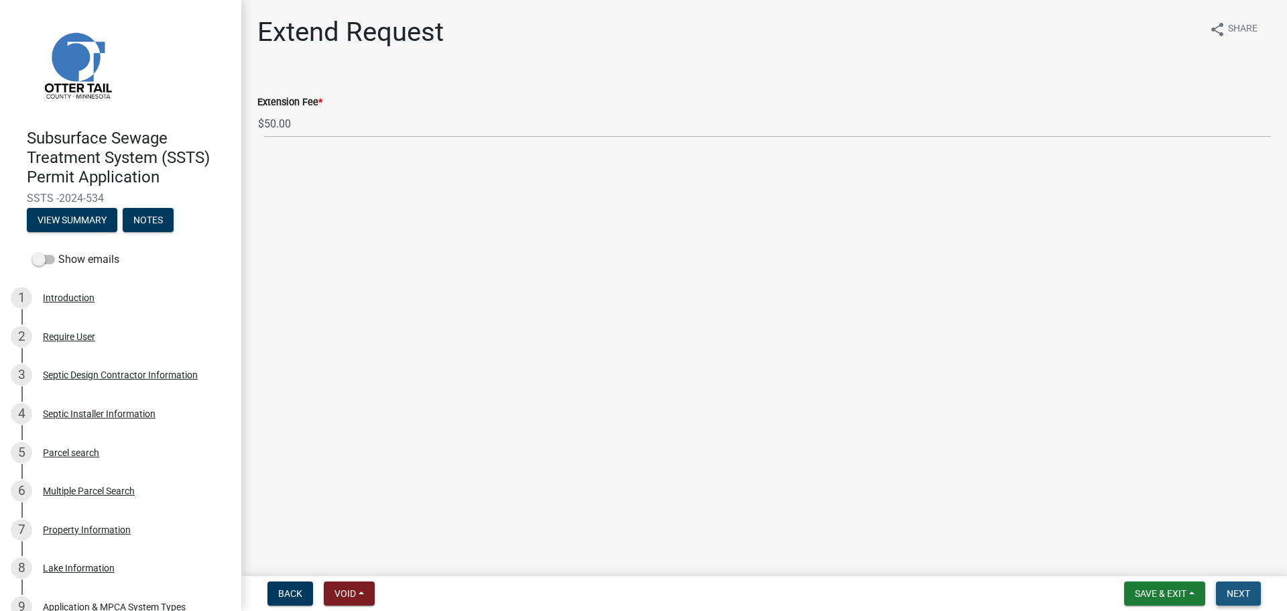
click at [1244, 595] on span "Next" at bounding box center [1238, 593] width 23 height 11
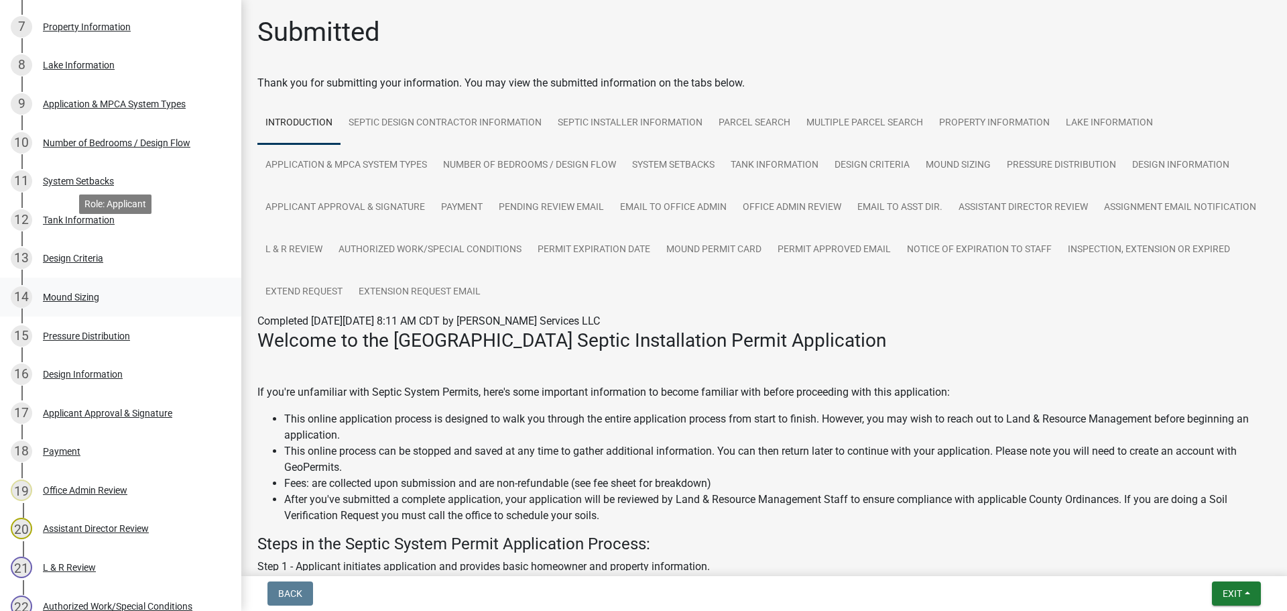
scroll to position [943, 0]
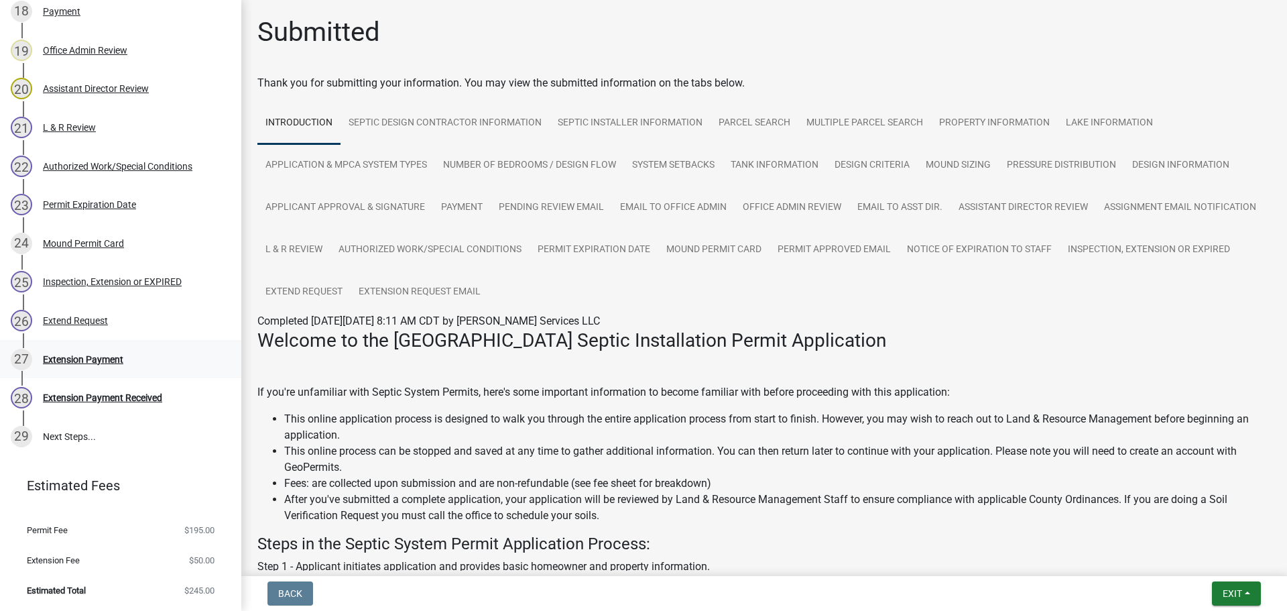
click at [121, 347] on link "27 Extension Payment" at bounding box center [120, 359] width 241 height 39
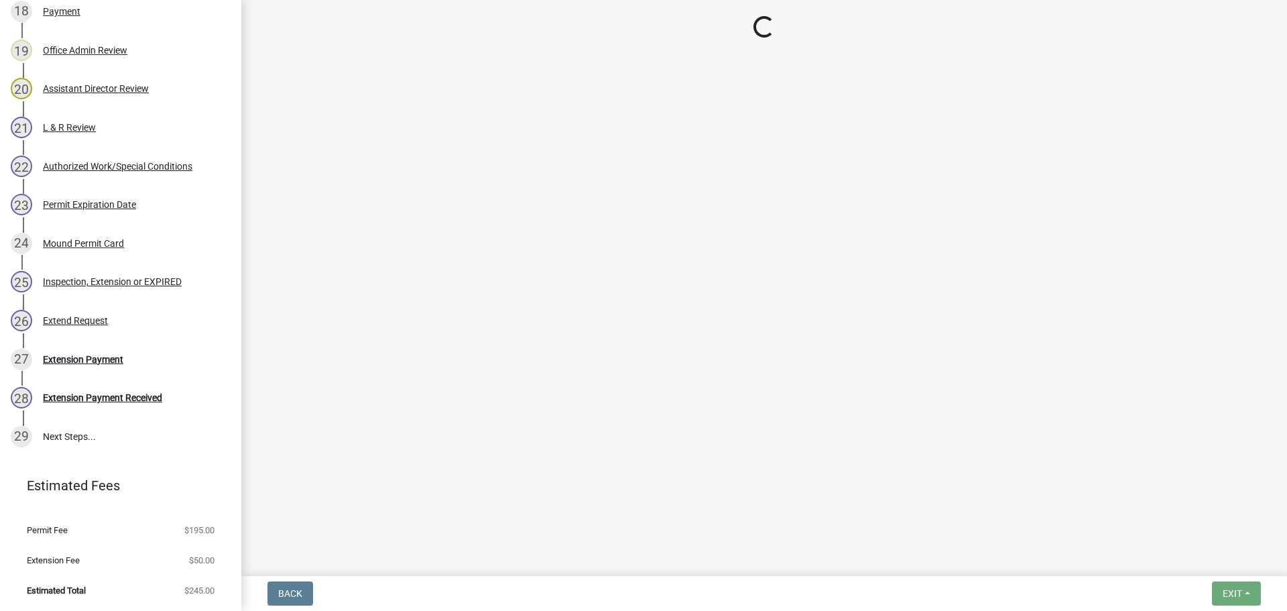
select select "3: 3"
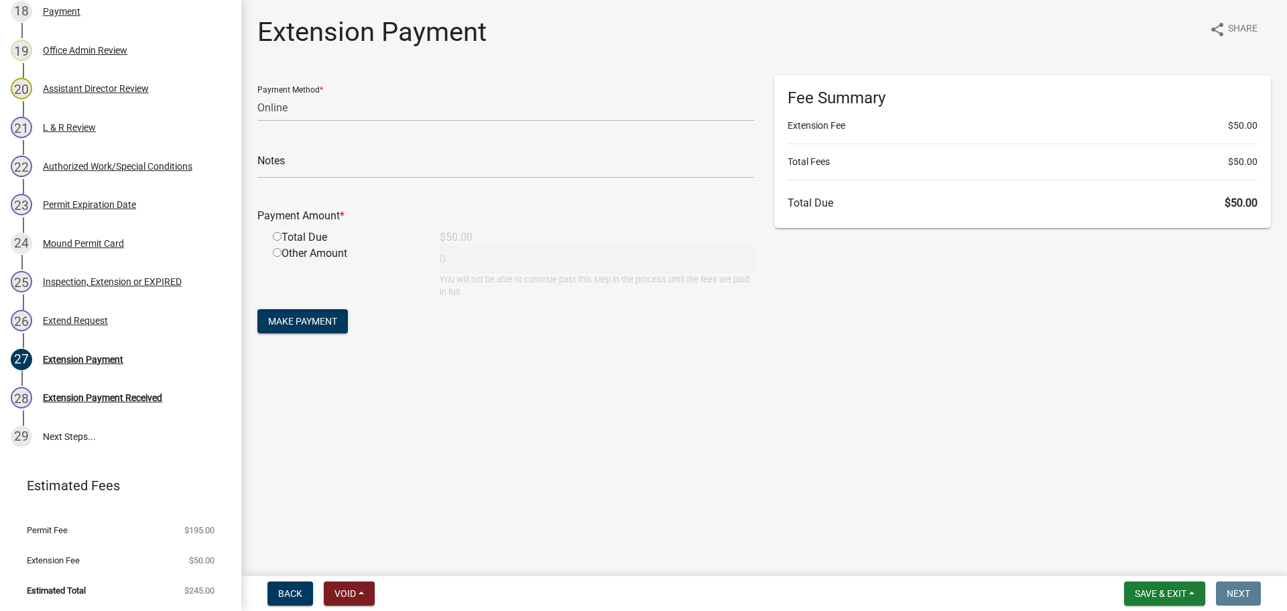
click at [276, 231] on div "Total Due" at bounding box center [346, 237] width 167 height 16
click at [280, 237] on input "radio" at bounding box center [277, 236] width 9 height 9
radio input "true"
type input "50"
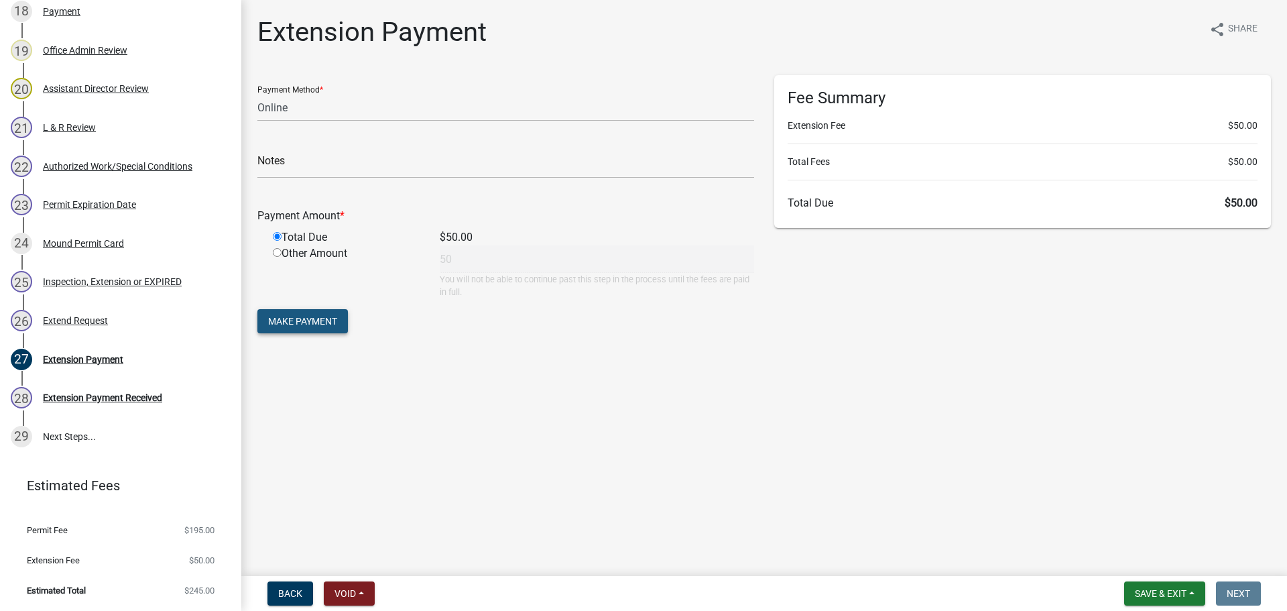
click at [312, 326] on span "Make Payment" at bounding box center [302, 321] width 69 height 11
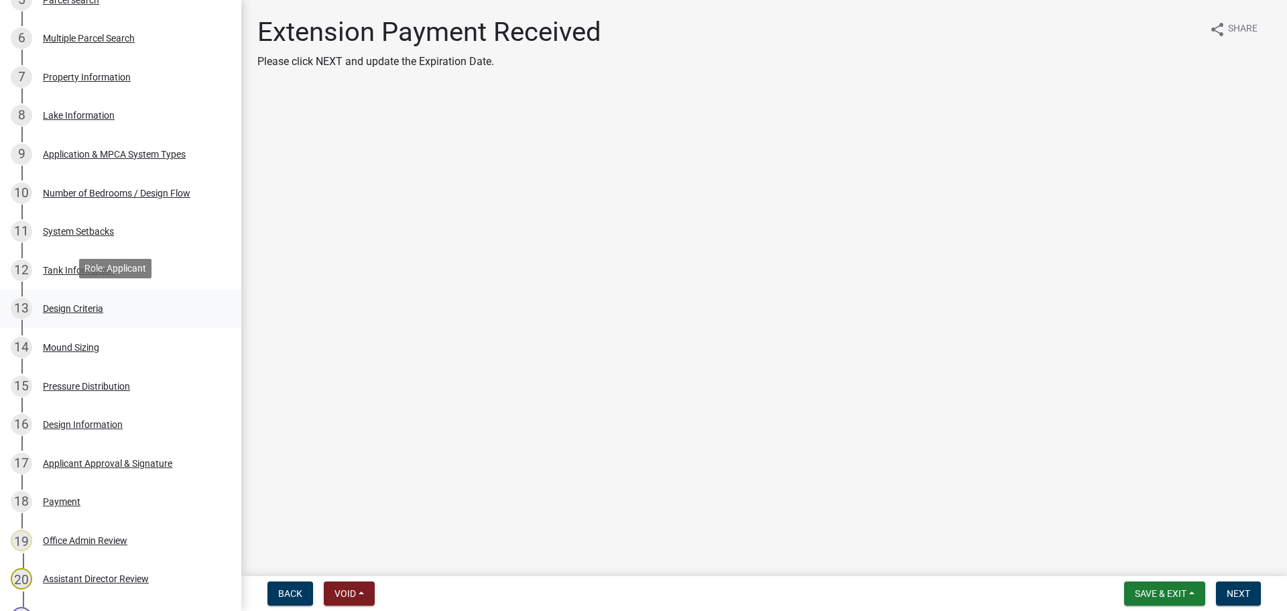
scroll to position [943, 0]
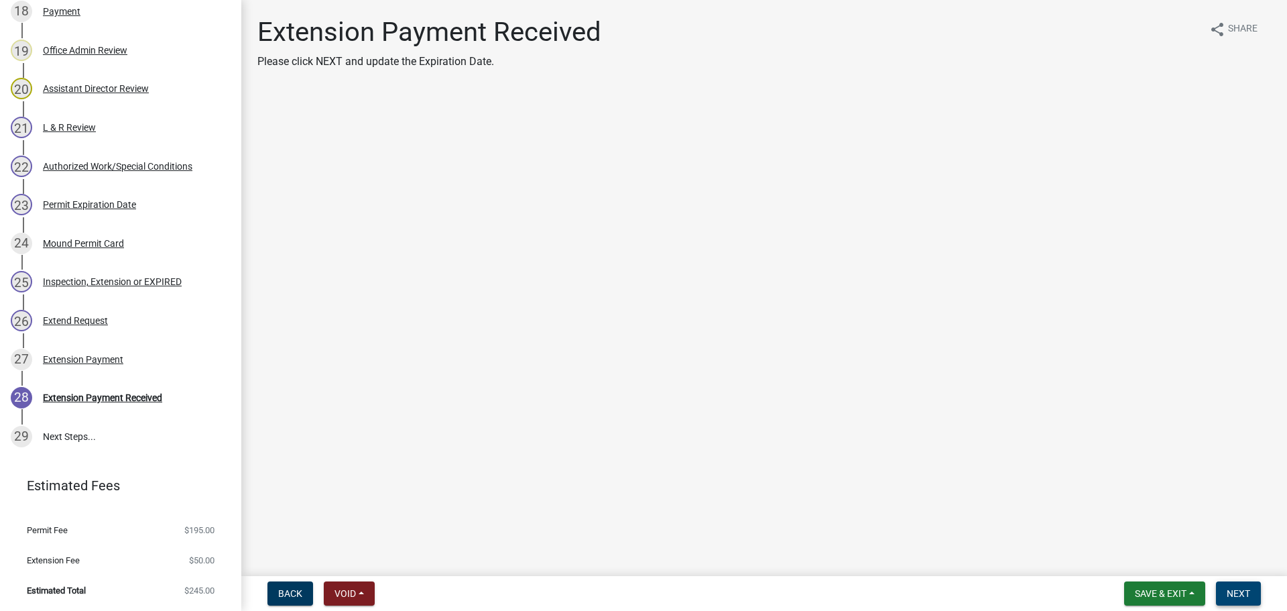
click at [1234, 591] on span "Next" at bounding box center [1238, 593] width 23 height 11
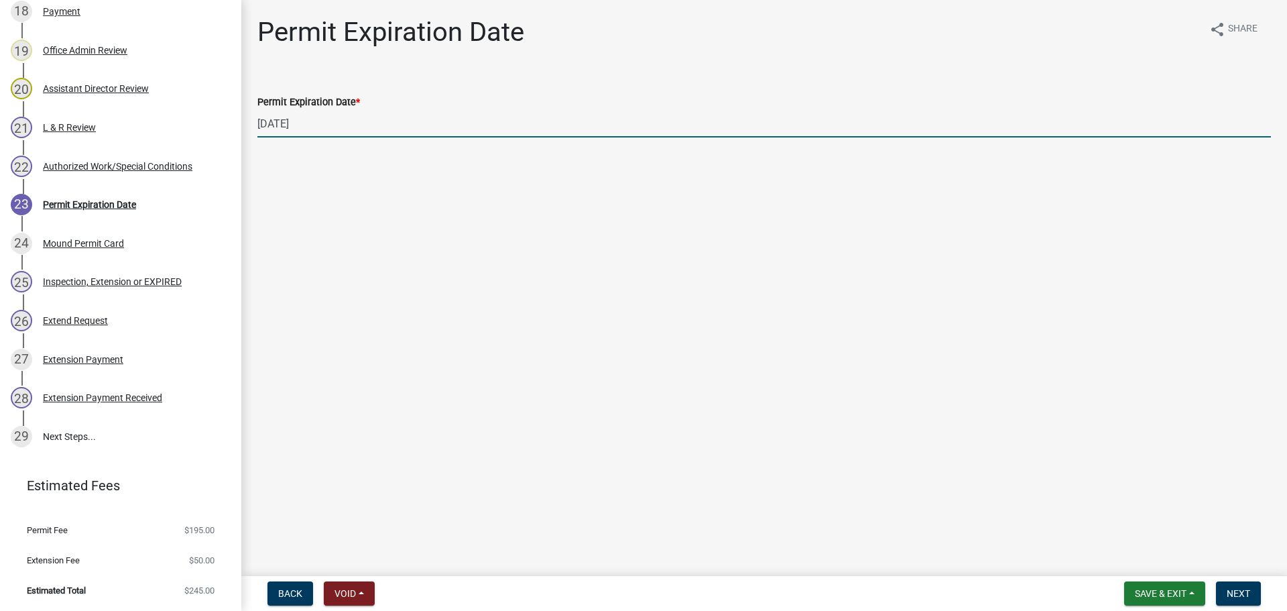
click at [320, 121] on input "10/11/2025" at bounding box center [764, 123] width 1014 height 27
type input "10/11/2026"
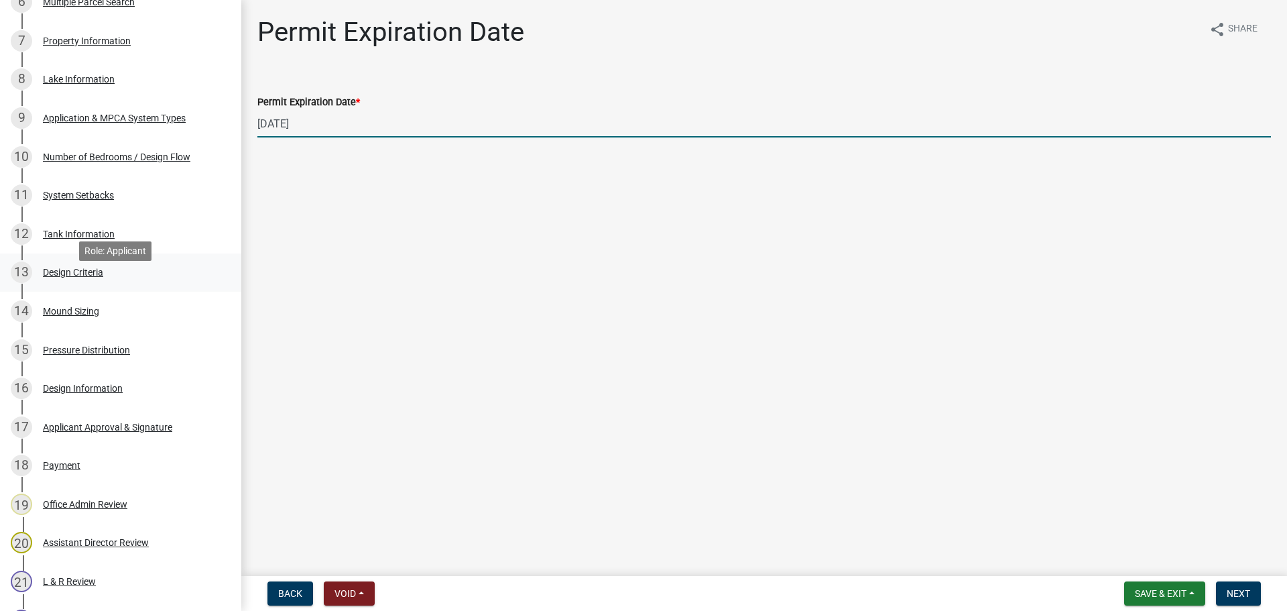
scroll to position [473, 0]
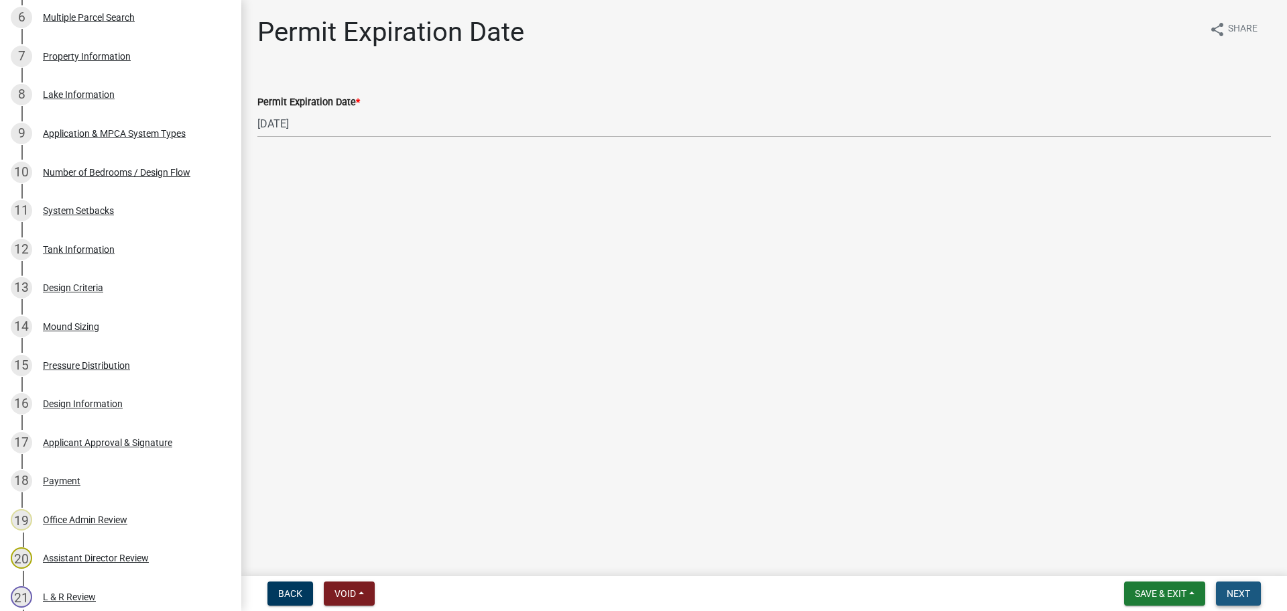
click at [1241, 590] on span "Next" at bounding box center [1238, 593] width 23 height 11
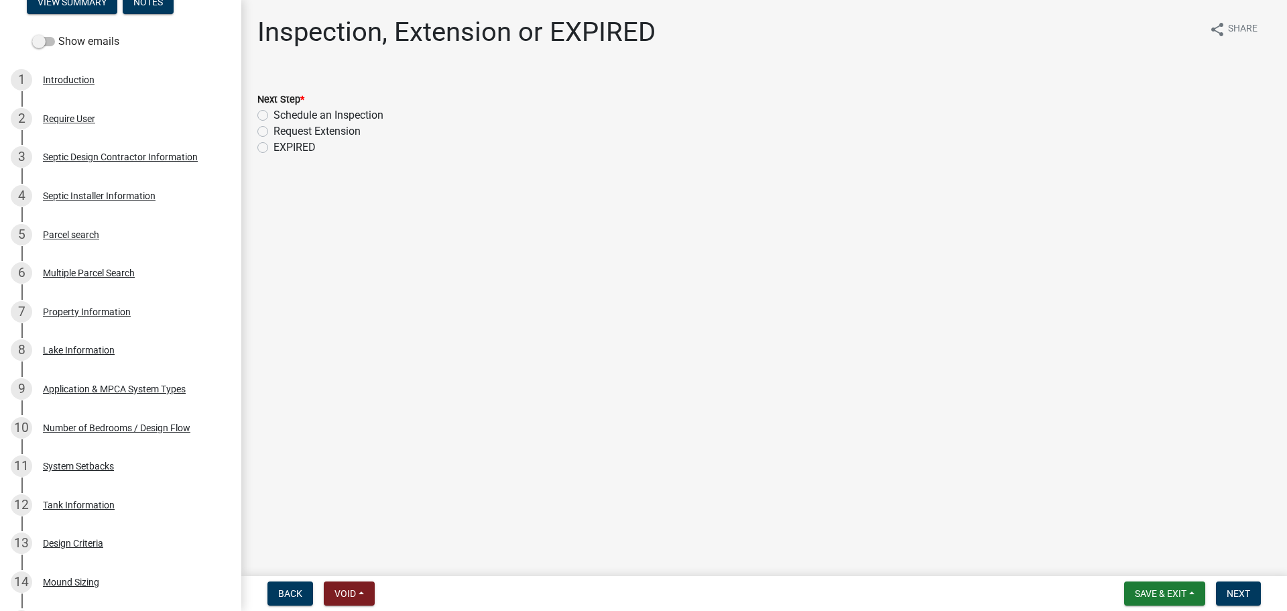
scroll to position [0, 0]
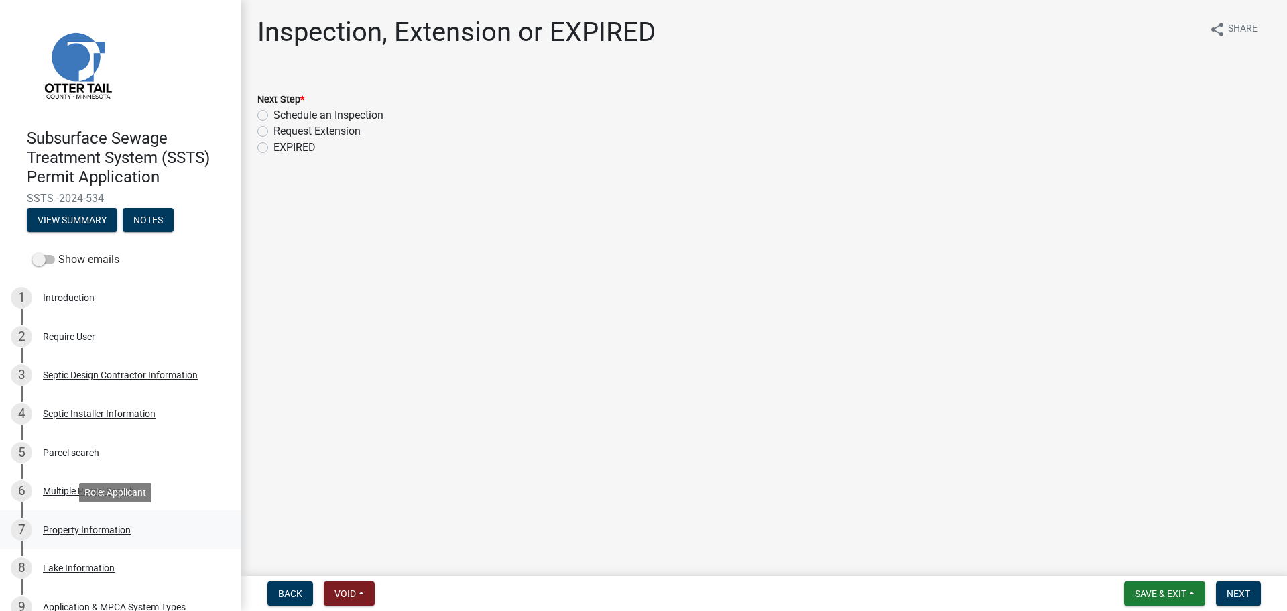
click at [73, 527] on div "Property Information" at bounding box center [87, 529] width 88 height 9
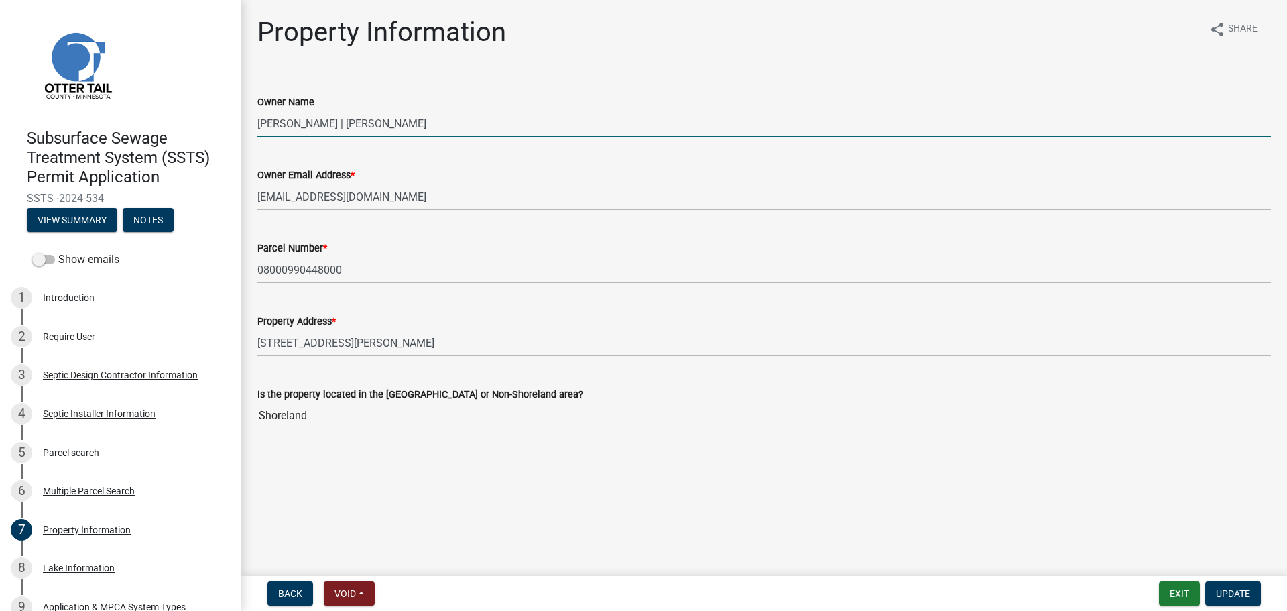
click at [493, 125] on input "JAMES NEUMANN | DARCY L NEUMANN" at bounding box center [764, 123] width 1014 height 27
type input "JAMES HERMAN CAROLYN HERMAN"
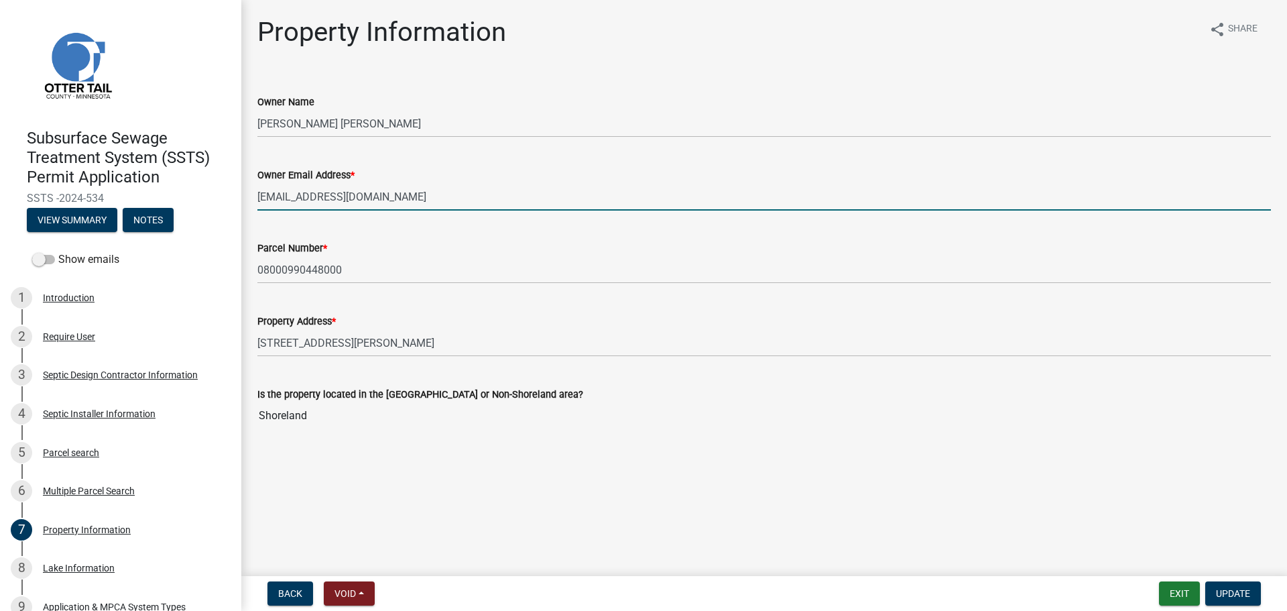
drag, startPoint x: 421, startPoint y: 192, endPoint x: 254, endPoint y: 198, distance: 167.0
click at [254, 198] on div "Owner Email Address * sonnenbergexc@hotmail.com" at bounding box center [764, 179] width 1034 height 62
type input "C"
type input "cherman@arvig.net"
click at [1250, 597] on span "Update" at bounding box center [1233, 593] width 34 height 11
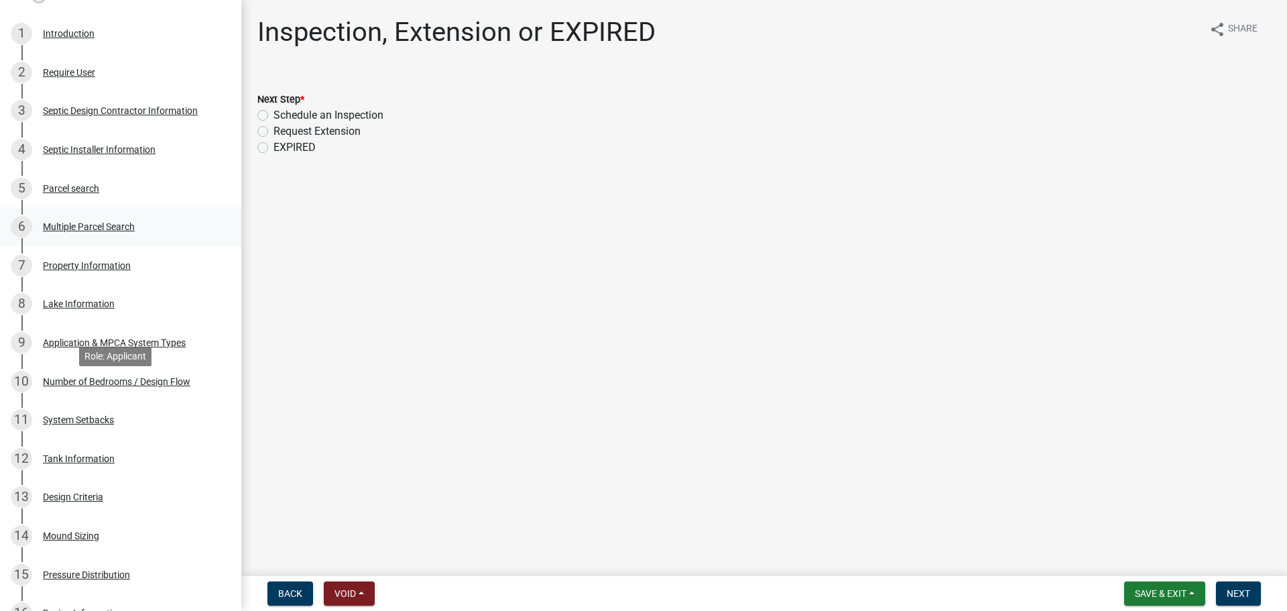
scroll to position [235, 0]
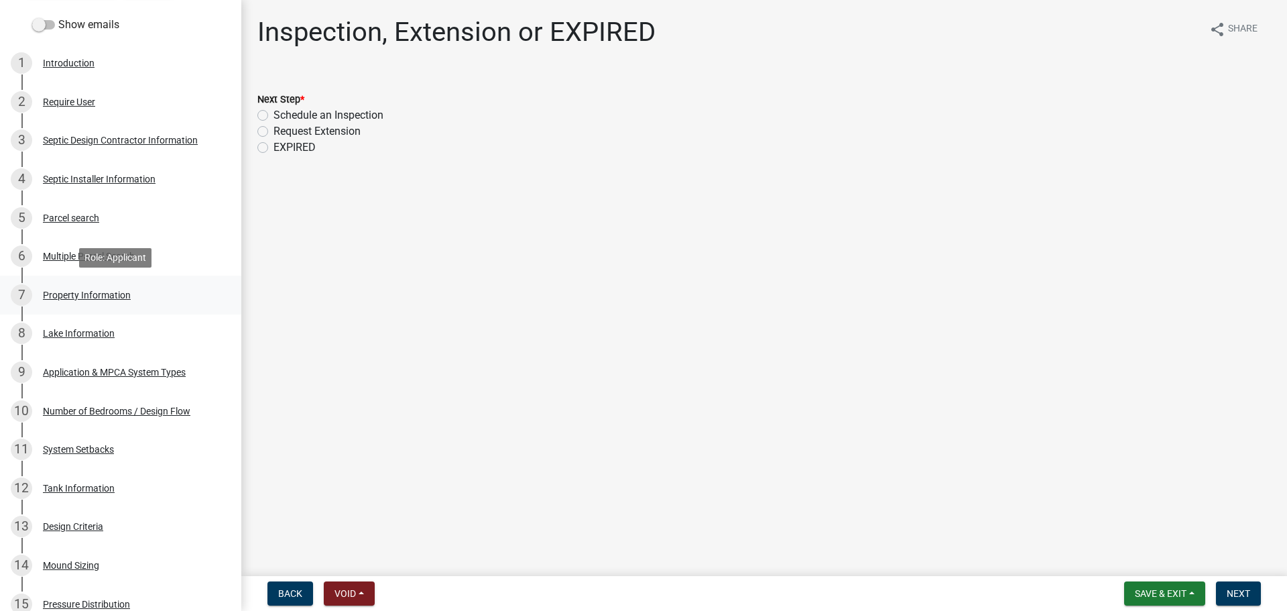
click at [95, 290] on div "Property Information" at bounding box center [87, 294] width 88 height 9
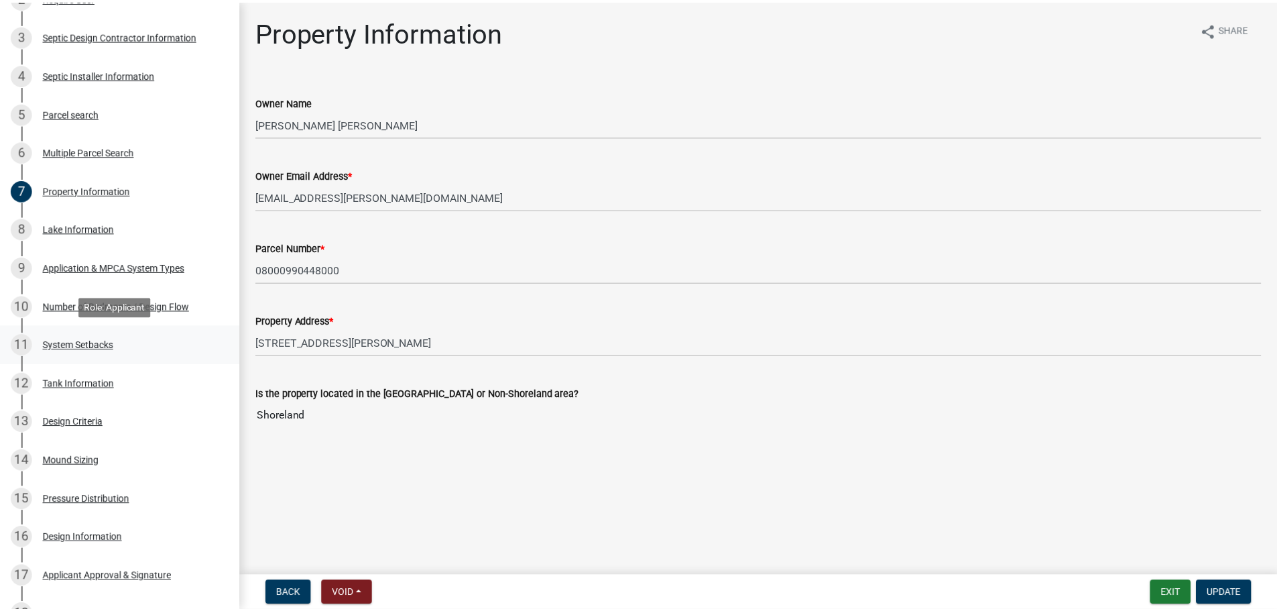
scroll to position [0, 0]
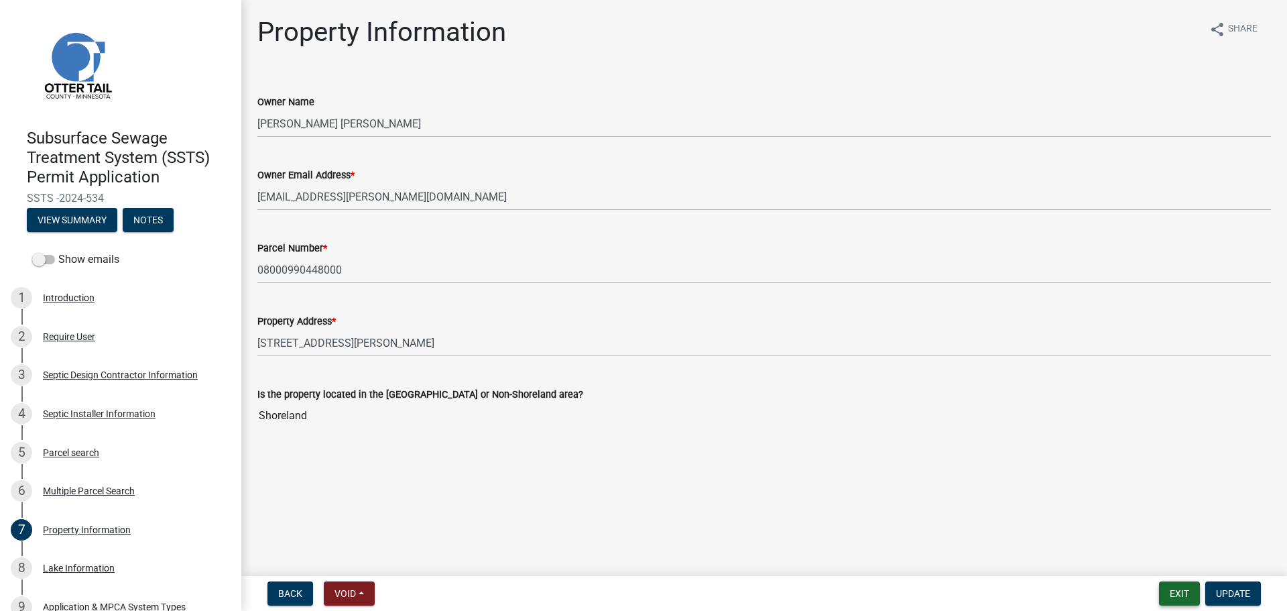
click at [1188, 593] on button "Exit" at bounding box center [1179, 593] width 41 height 24
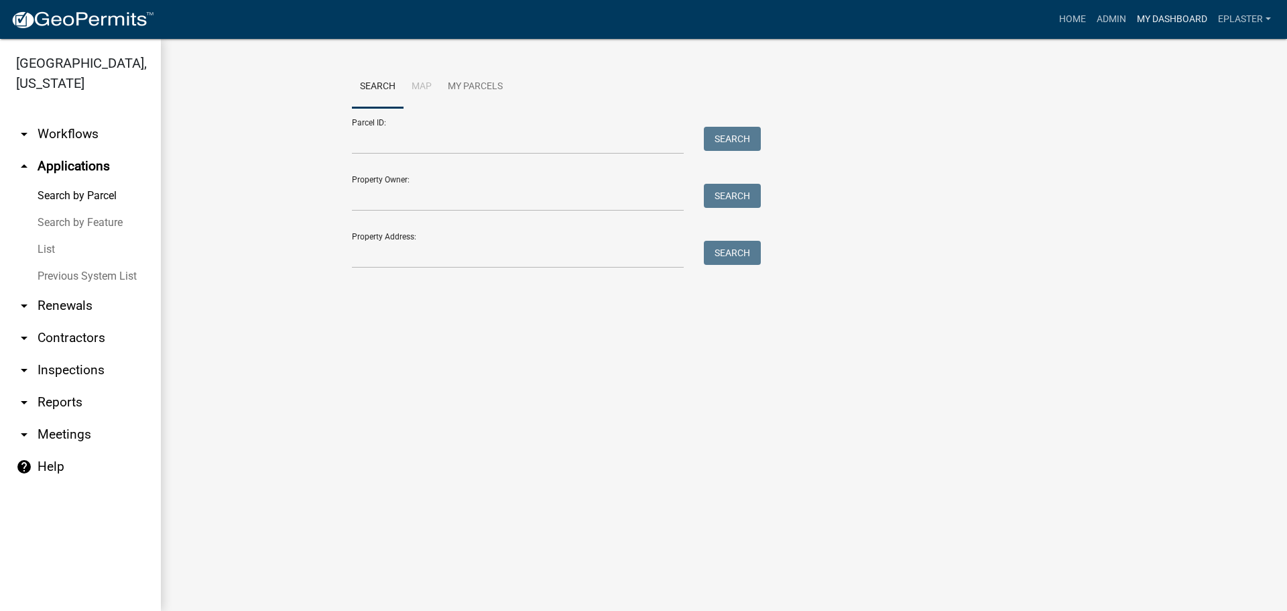
click at [1163, 15] on link "My Dashboard" at bounding box center [1172, 19] width 81 height 25
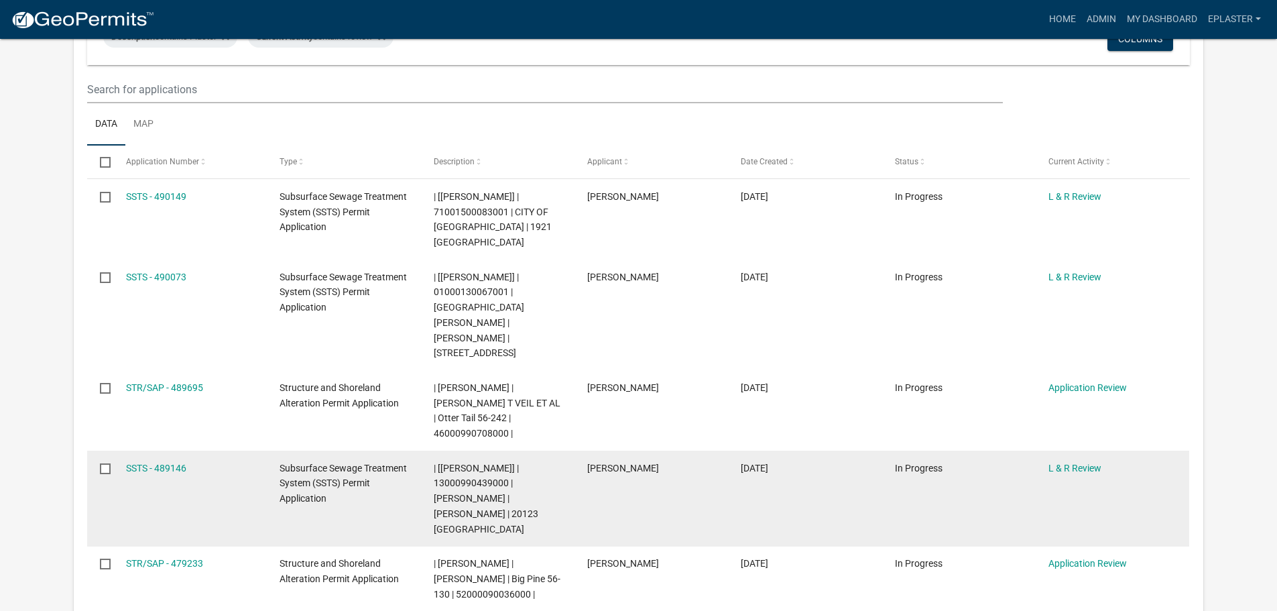
scroll to position [117, 0]
